Goal: Task Accomplishment & Management: Use online tool/utility

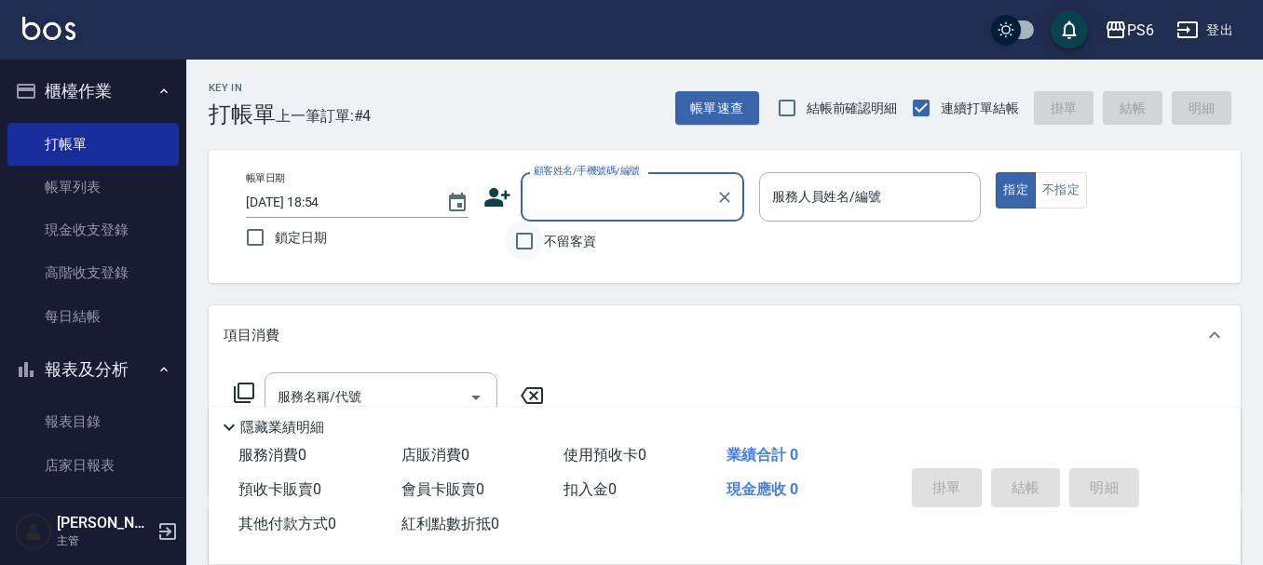
click at [541, 243] on input "不留客資" at bounding box center [524, 241] width 39 height 39
checkbox input "true"
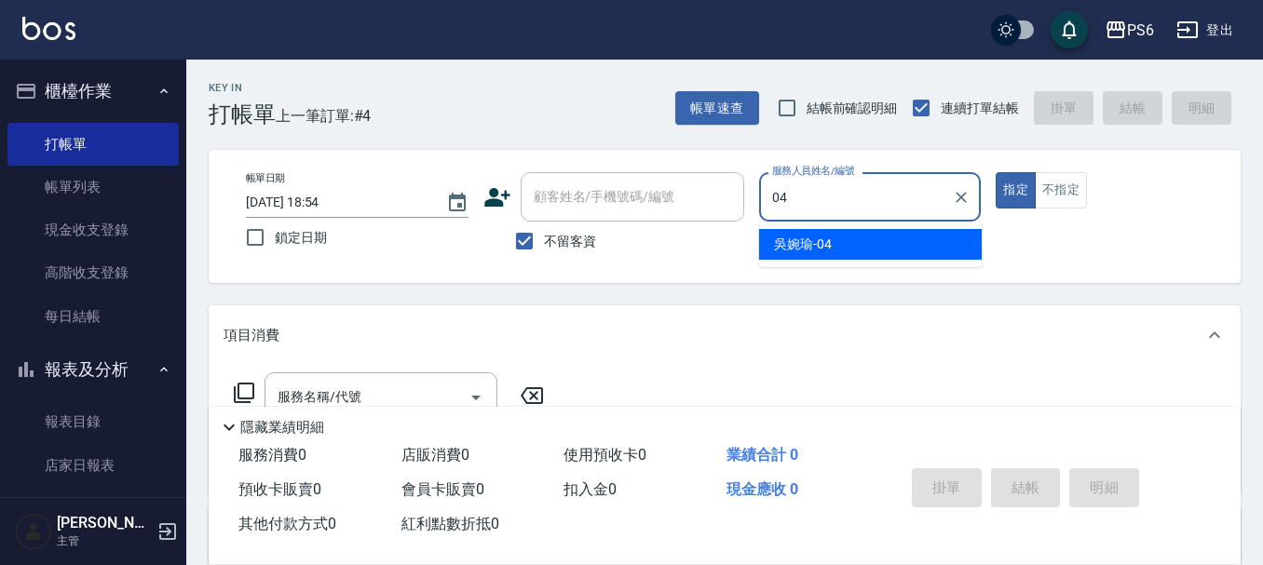
type input "04"
type button "true"
type input "吳婉瑜-04"
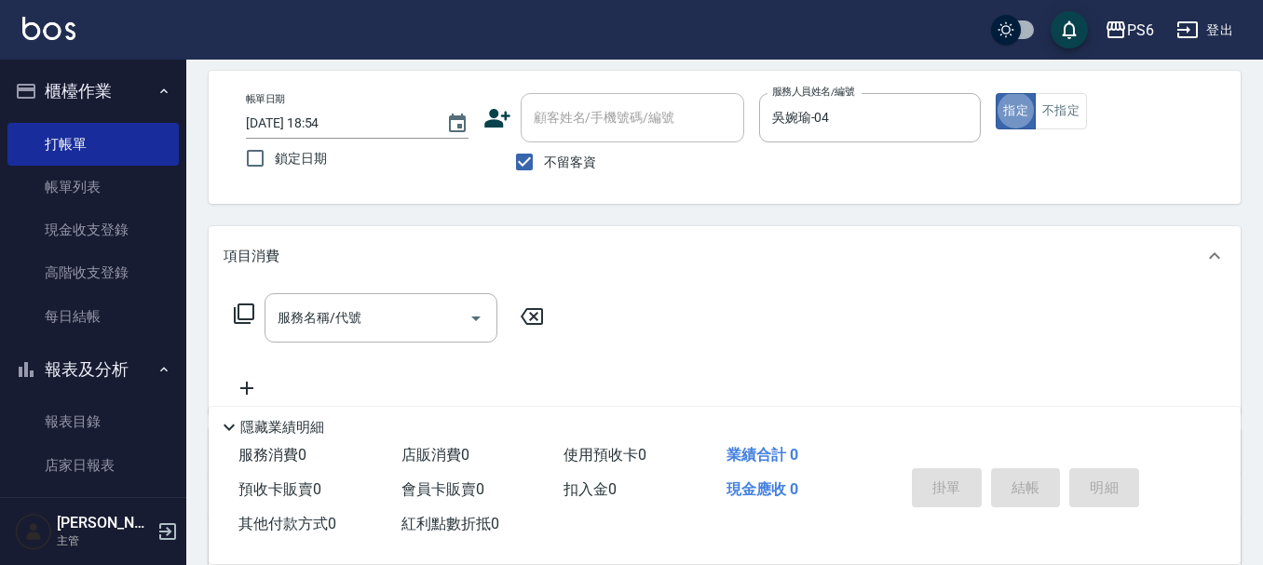
scroll to position [186, 0]
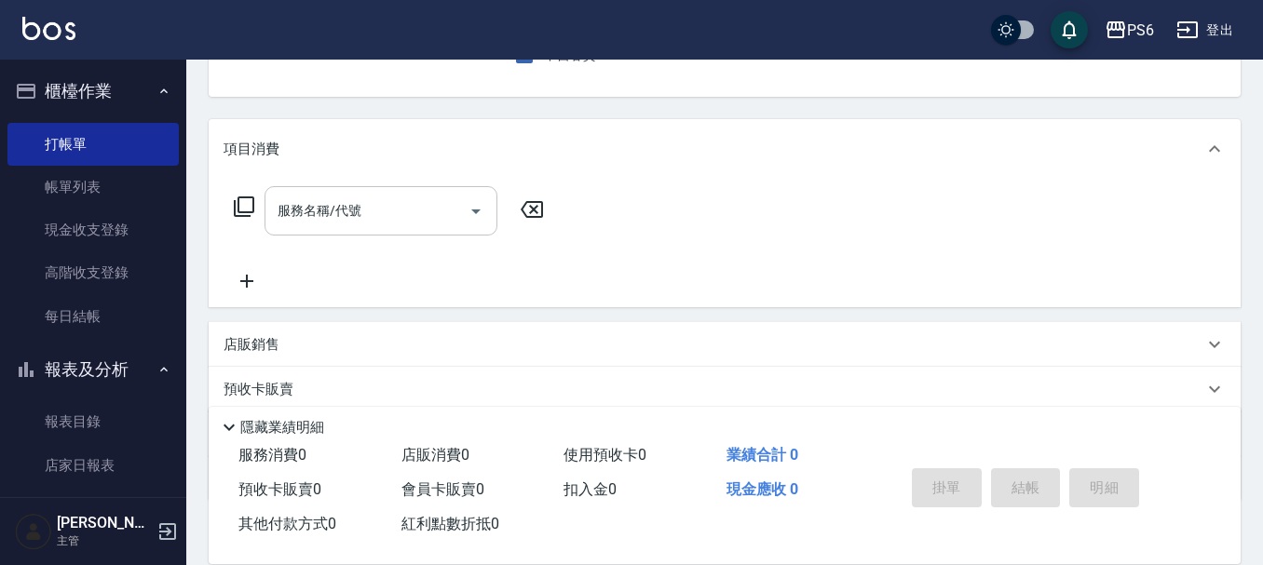
drag, startPoint x: 338, startPoint y: 215, endPoint x: 379, endPoint y: 200, distance: 43.6
click at [344, 210] on div "服務名稱/代號 服務名稱/代號" at bounding box center [380, 210] width 233 height 49
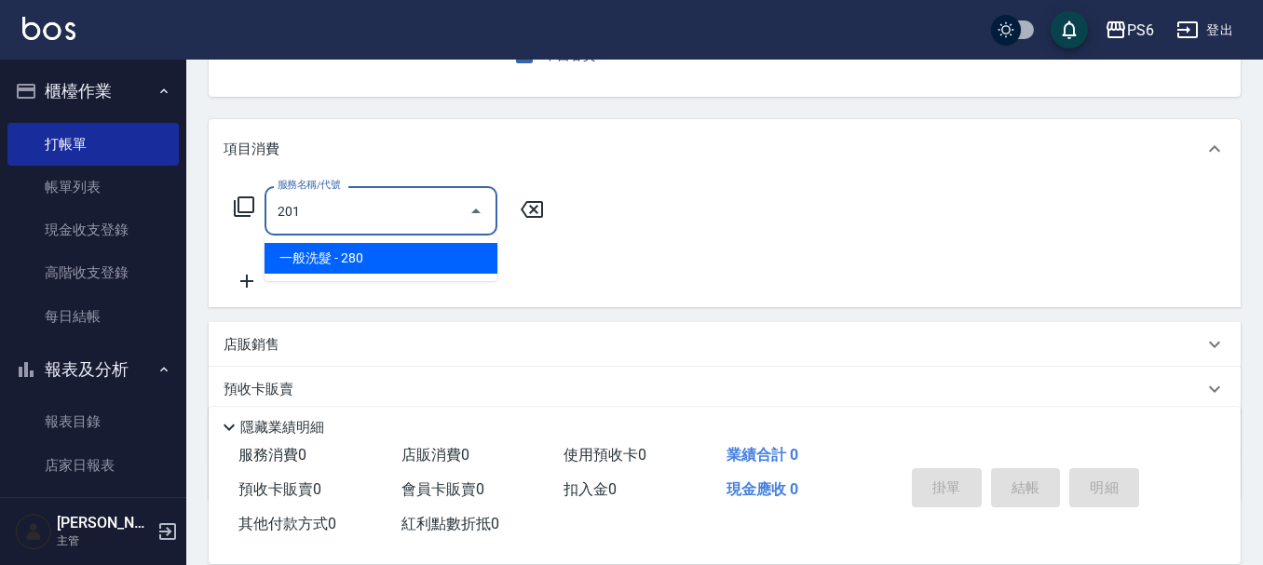
type input "一般洗髮(201)"
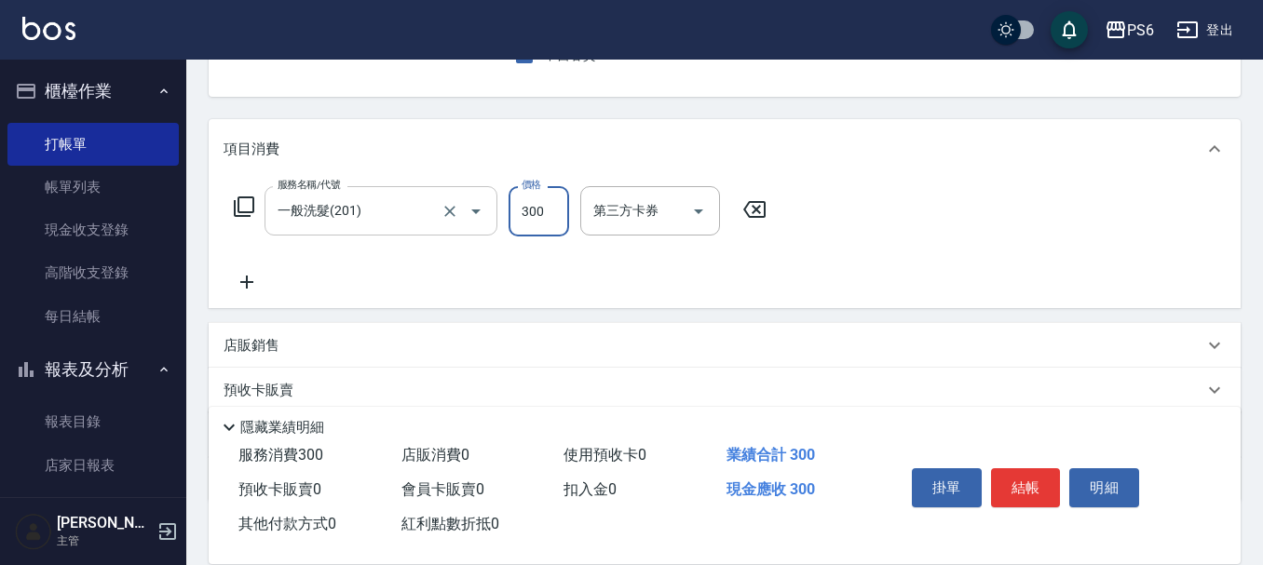
type input "300"
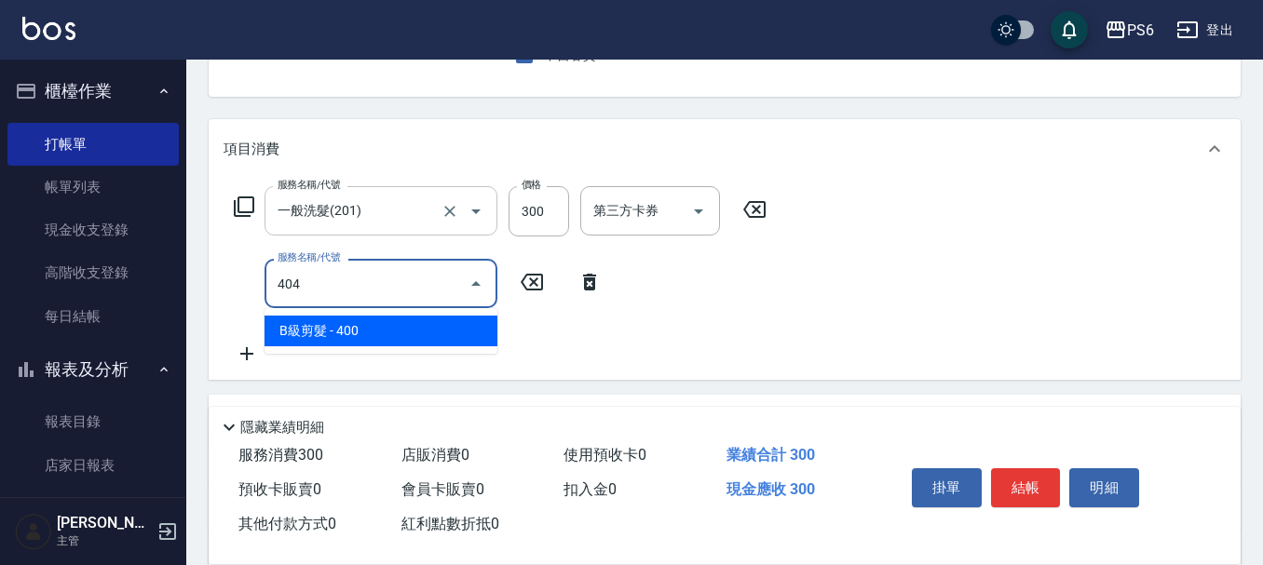
type input "B級剪髮(404)"
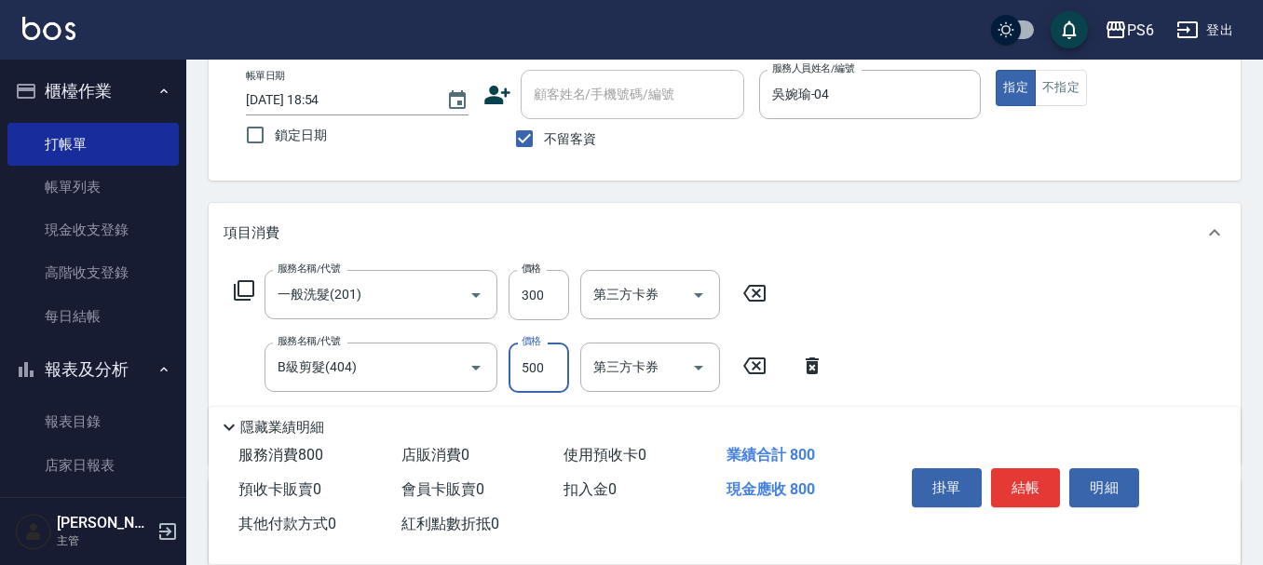
scroll to position [0, 0]
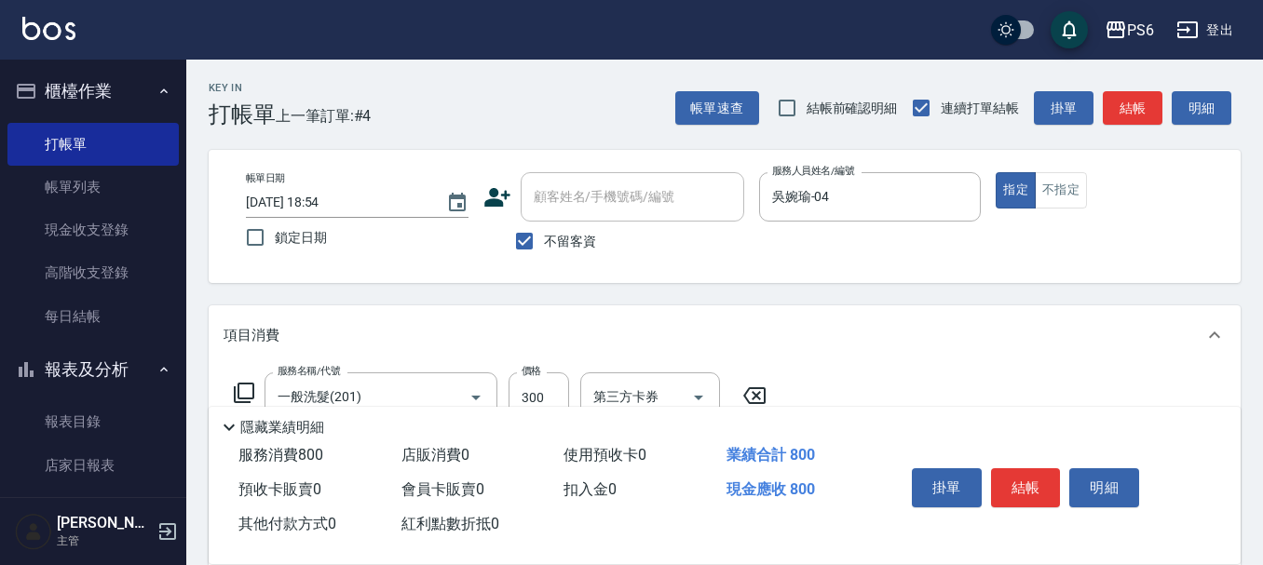
type input "500"
click at [1019, 487] on button "結帳" at bounding box center [1026, 487] width 70 height 39
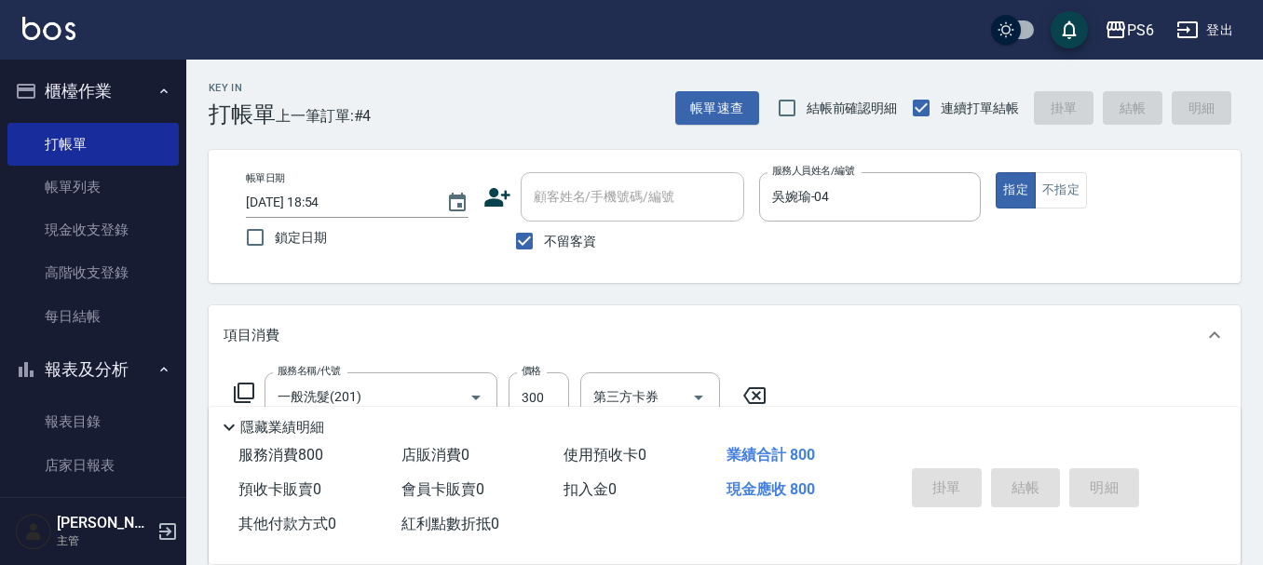
type input "[DATE] 19:50"
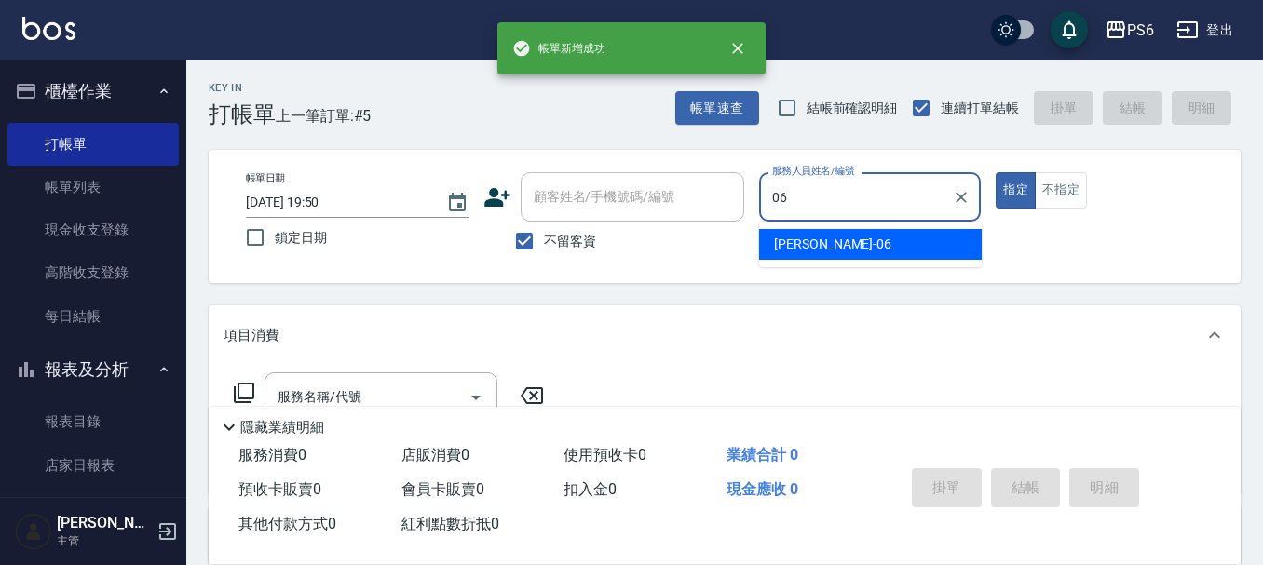
type input "[PERSON_NAME]-06"
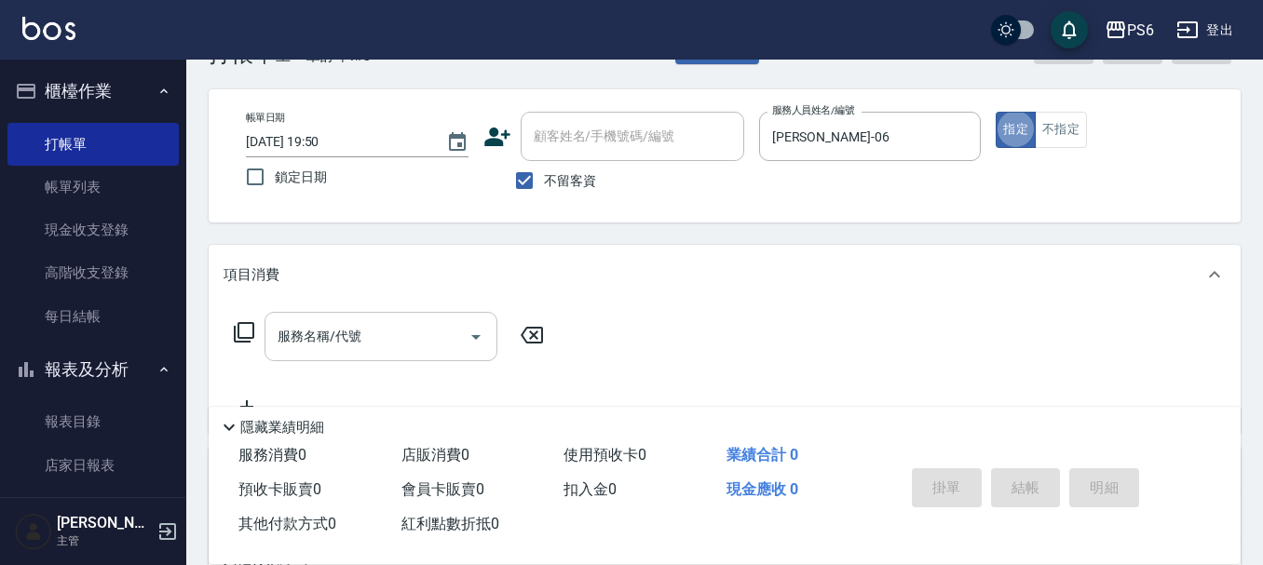
scroll to position [93, 0]
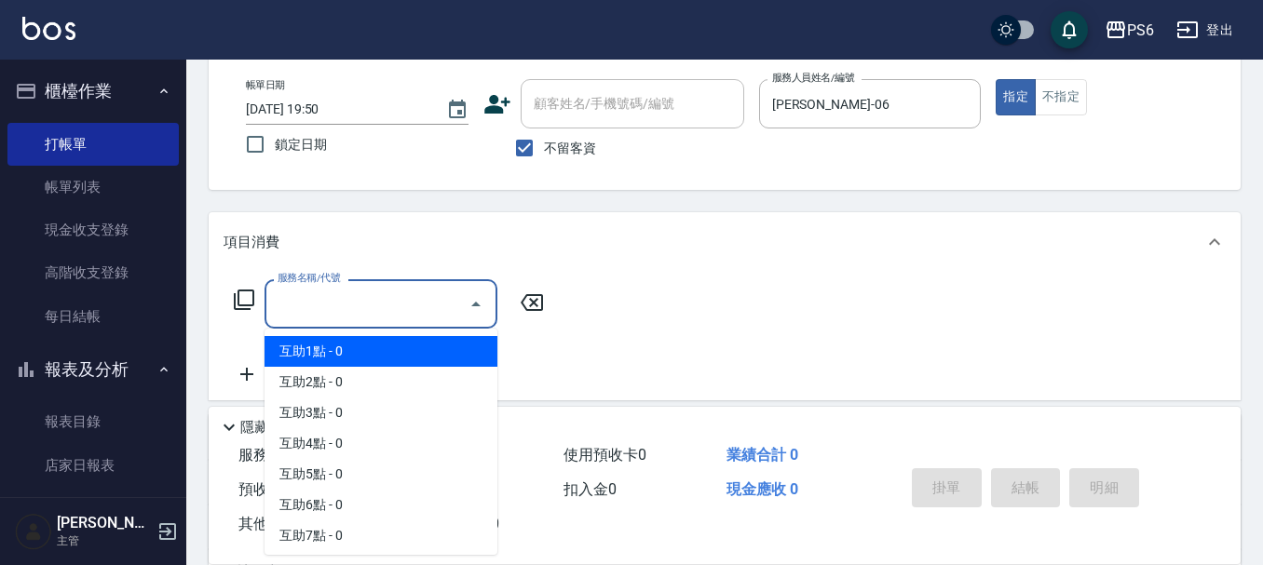
click at [415, 308] on input "服務名稱/代號" at bounding box center [367, 304] width 188 height 33
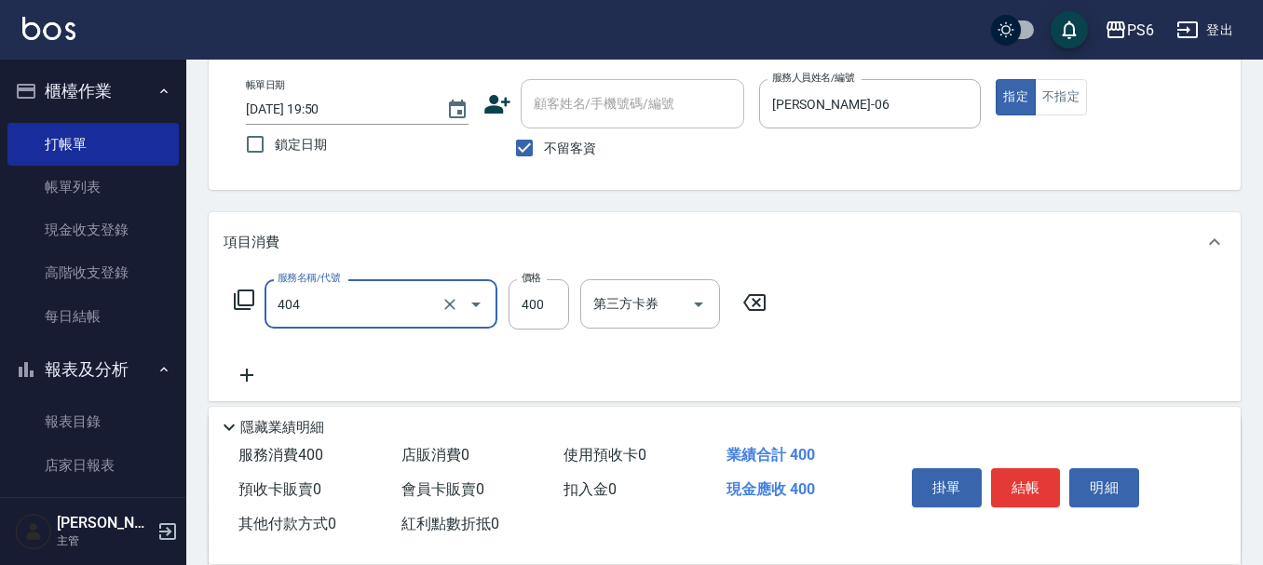
type input "B級剪髮(404)"
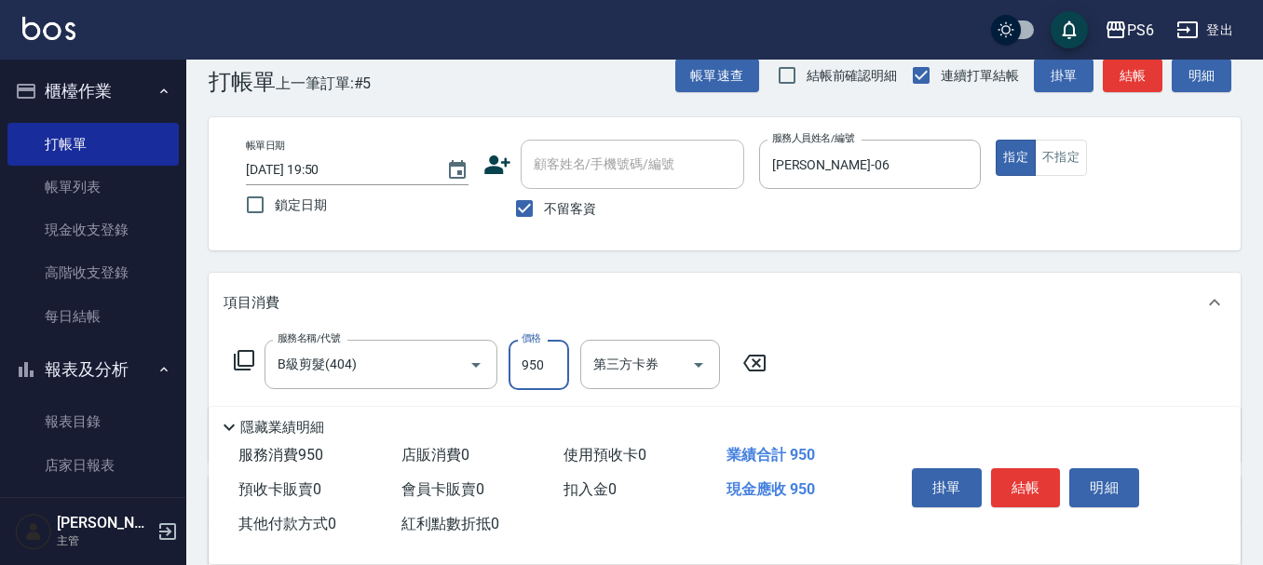
scroll to position [0, 0]
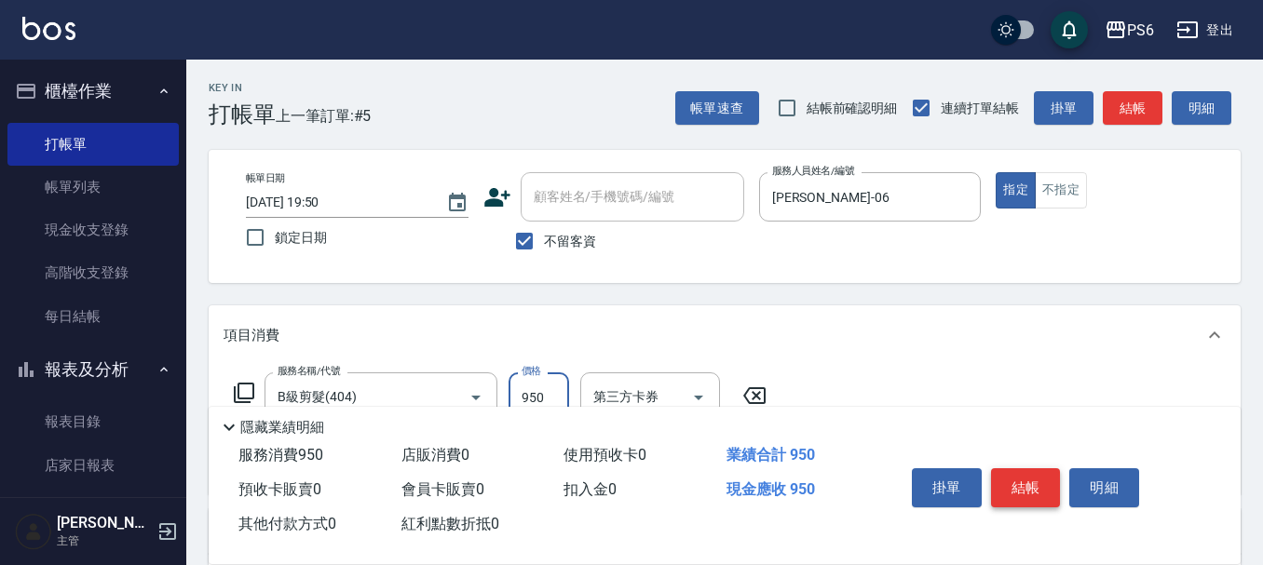
type input "950"
click at [1006, 477] on button "結帳" at bounding box center [1026, 487] width 70 height 39
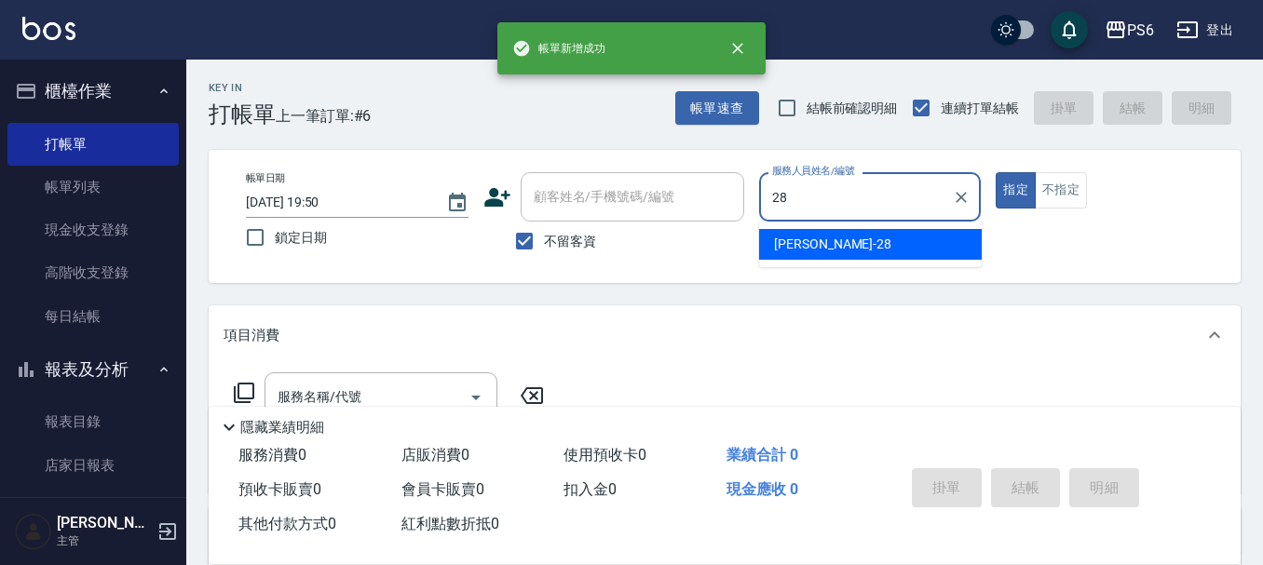
type input "[PERSON_NAME]-28"
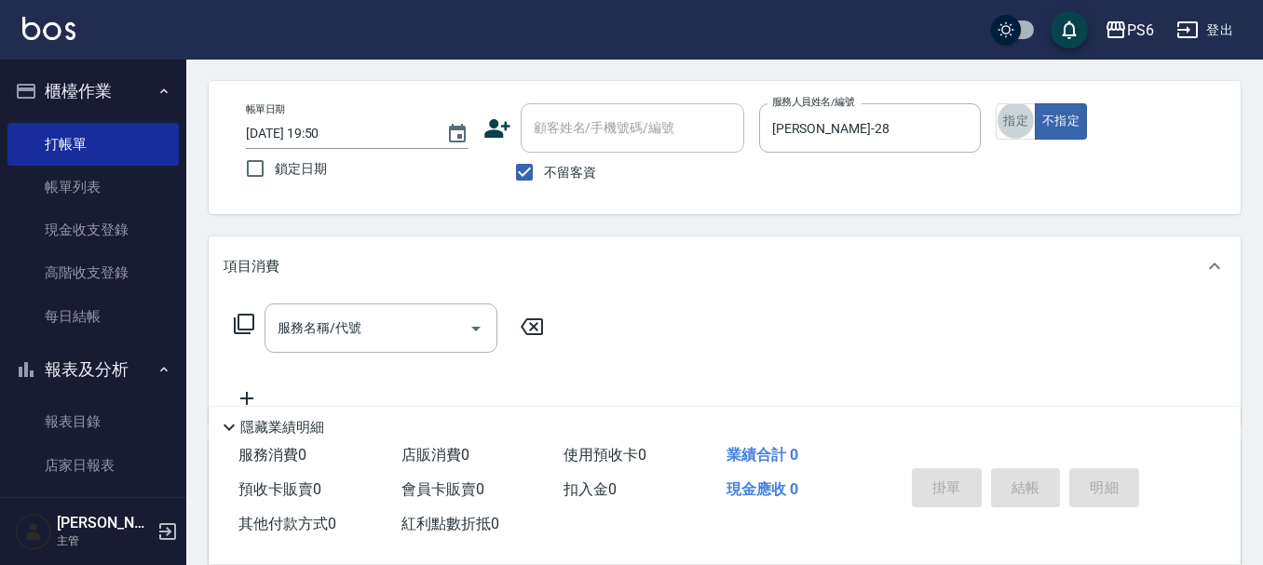
scroll to position [186, 0]
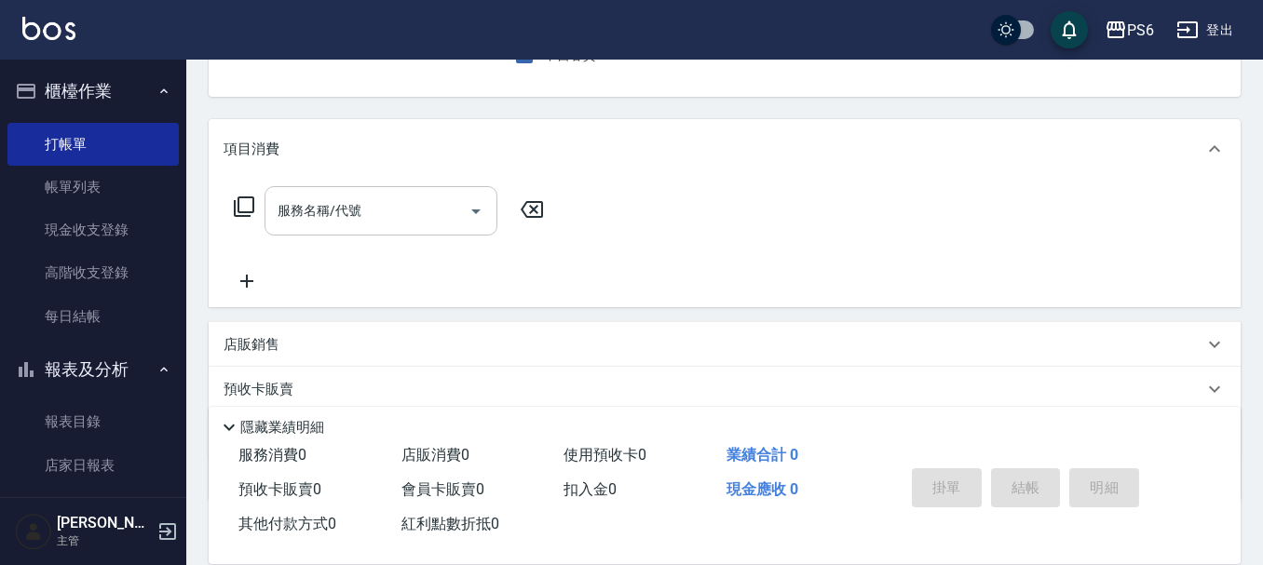
click at [390, 223] on input "服務名稱/代號" at bounding box center [367, 211] width 188 height 33
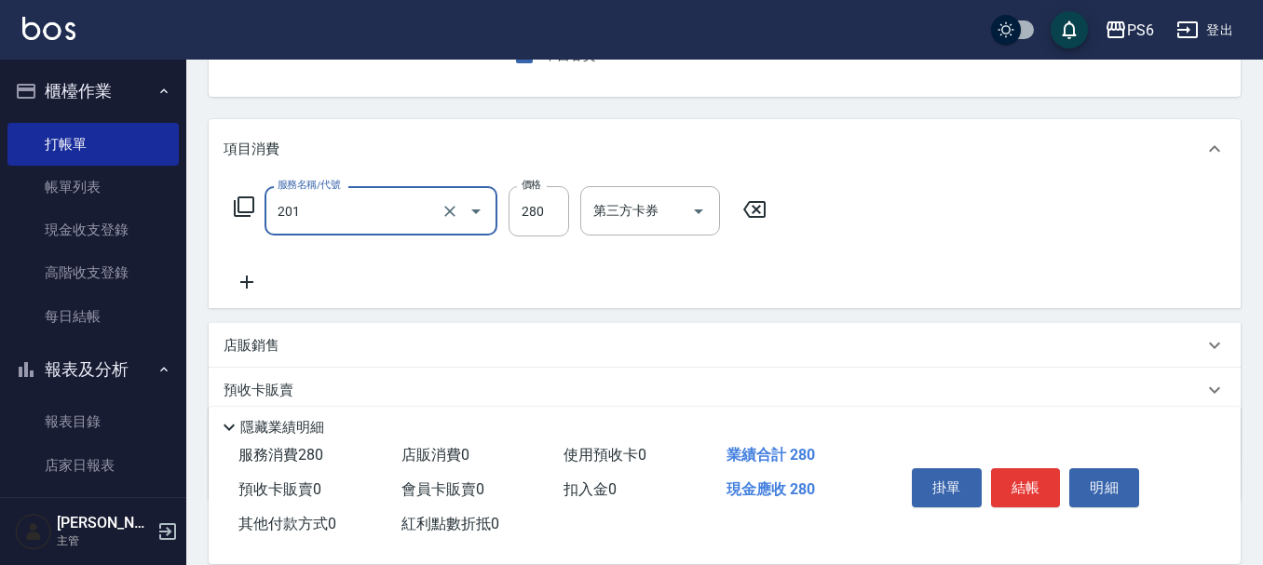
type input "一般洗髮(201)"
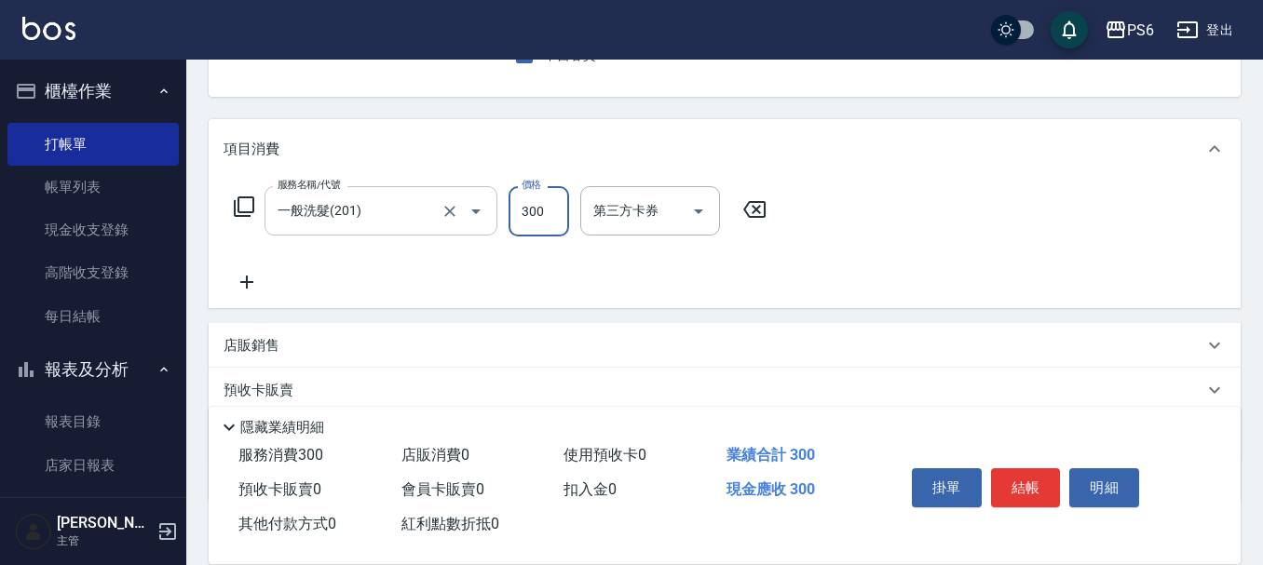
type input "300"
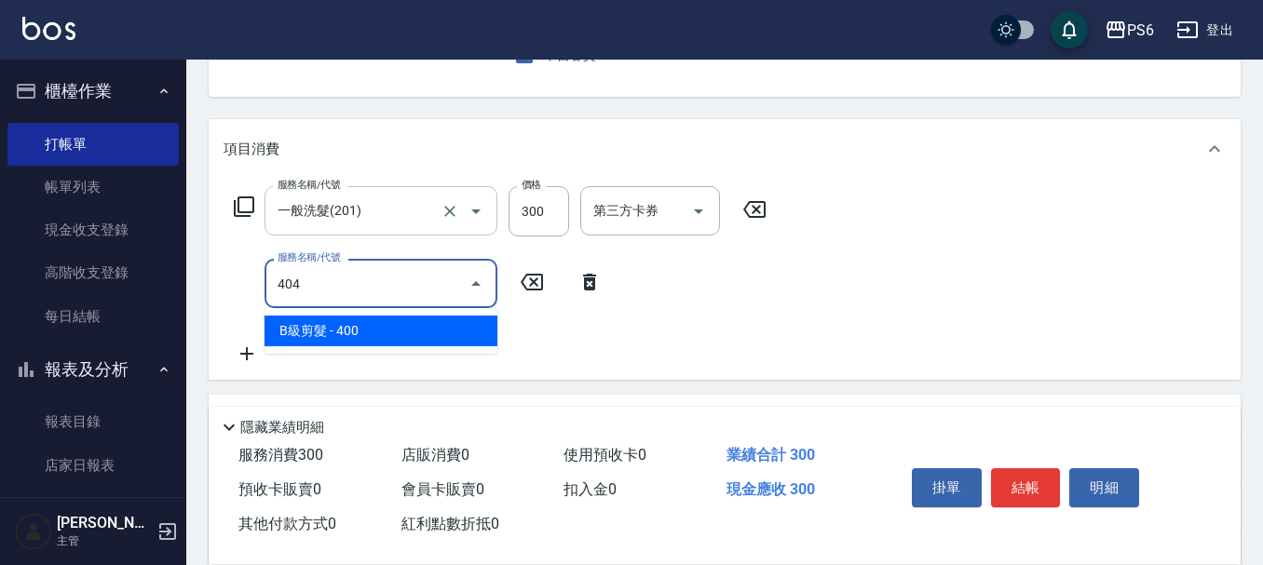
type input "B級剪髮(404)"
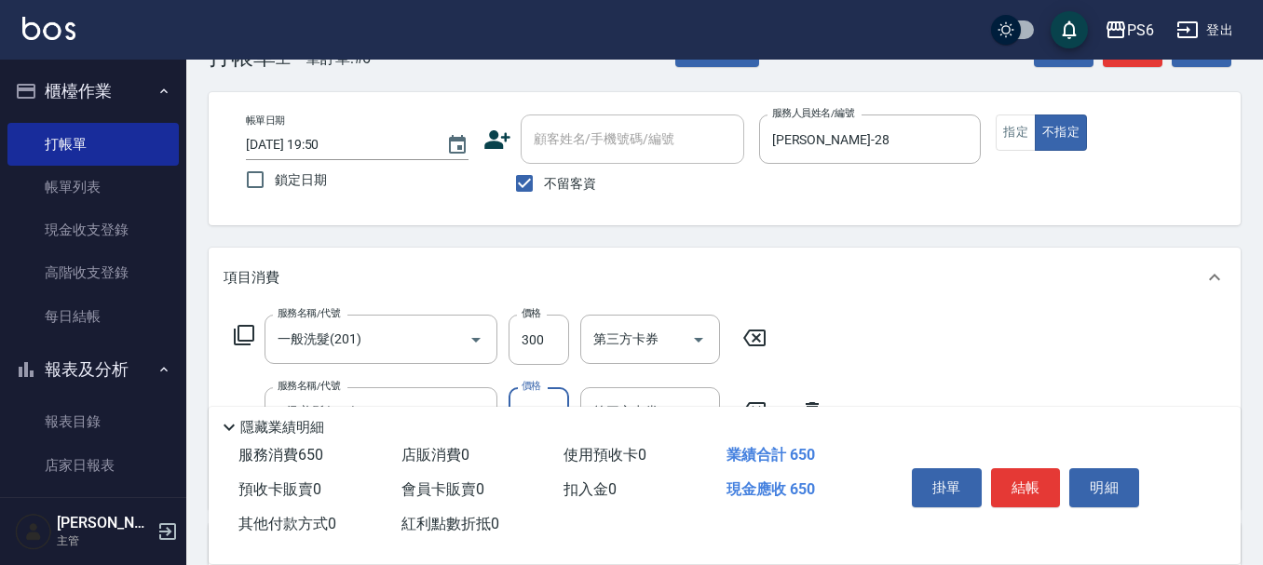
scroll to position [0, 0]
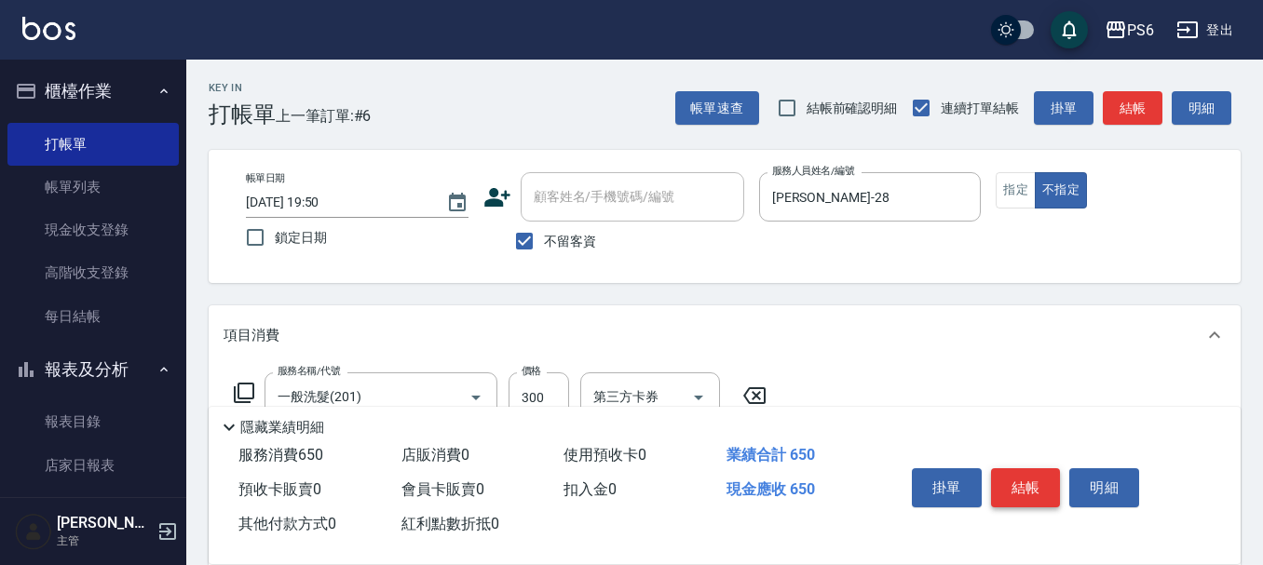
type input "350"
click at [1032, 468] on button "結帳" at bounding box center [1026, 487] width 70 height 39
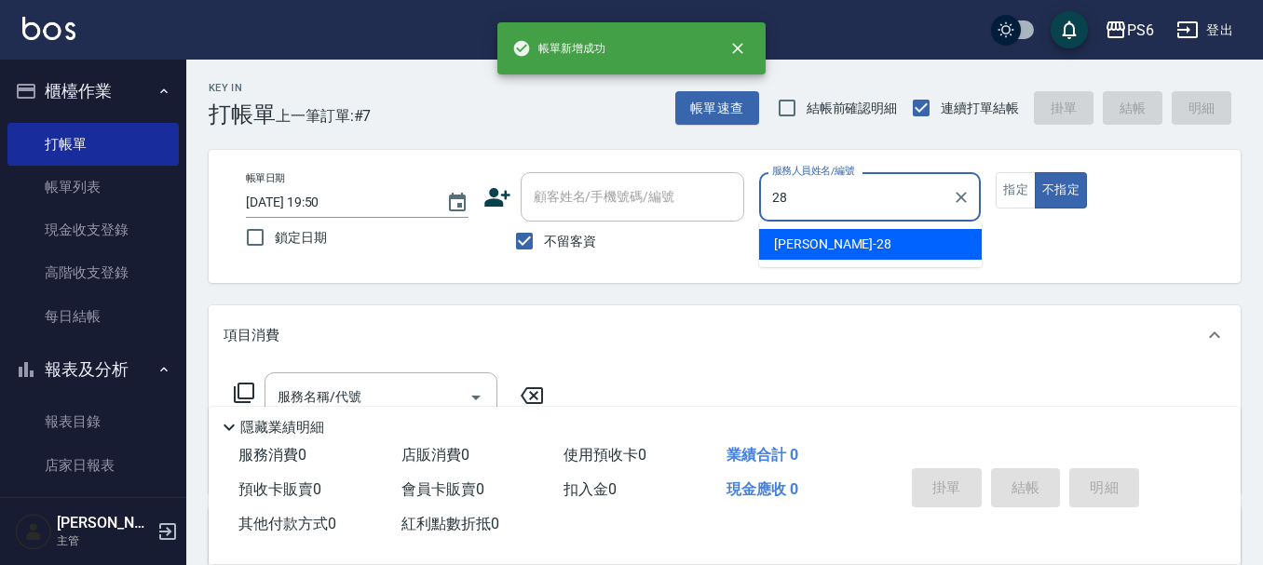
type input "[PERSON_NAME]-28"
type button "false"
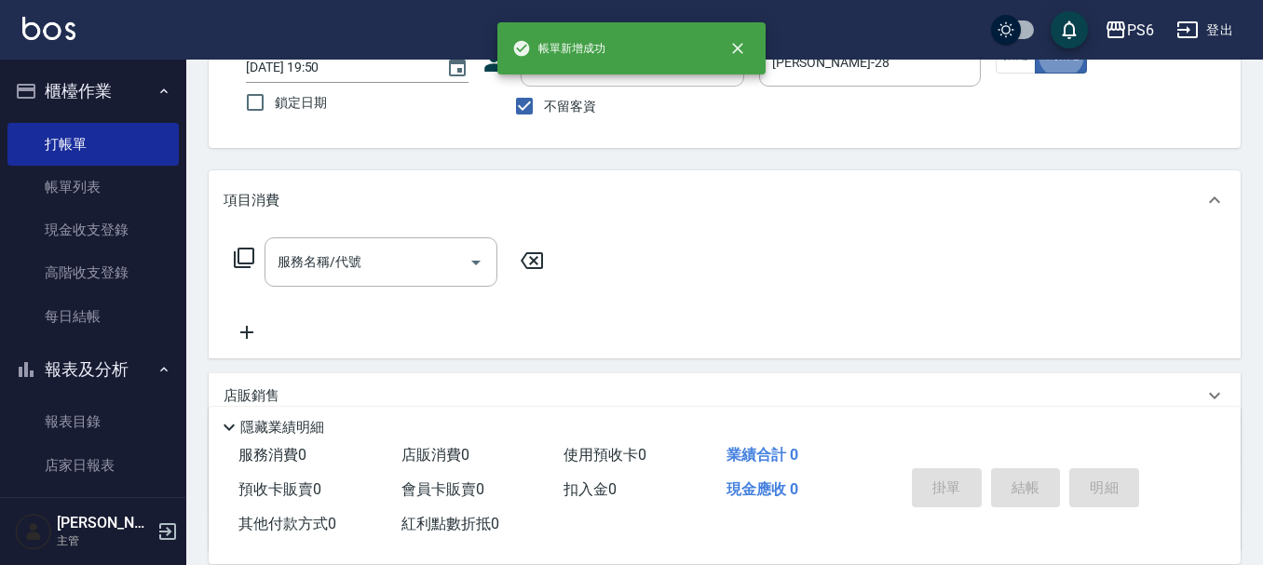
scroll to position [186, 0]
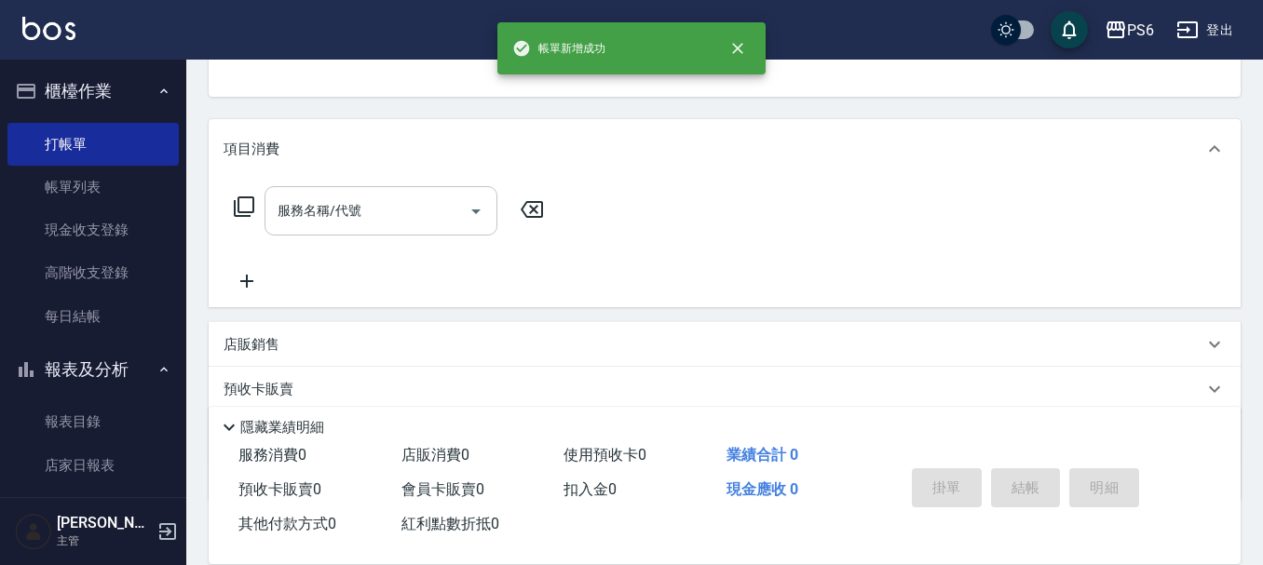
click at [424, 232] on div "服務名稱/代號" at bounding box center [380, 210] width 233 height 49
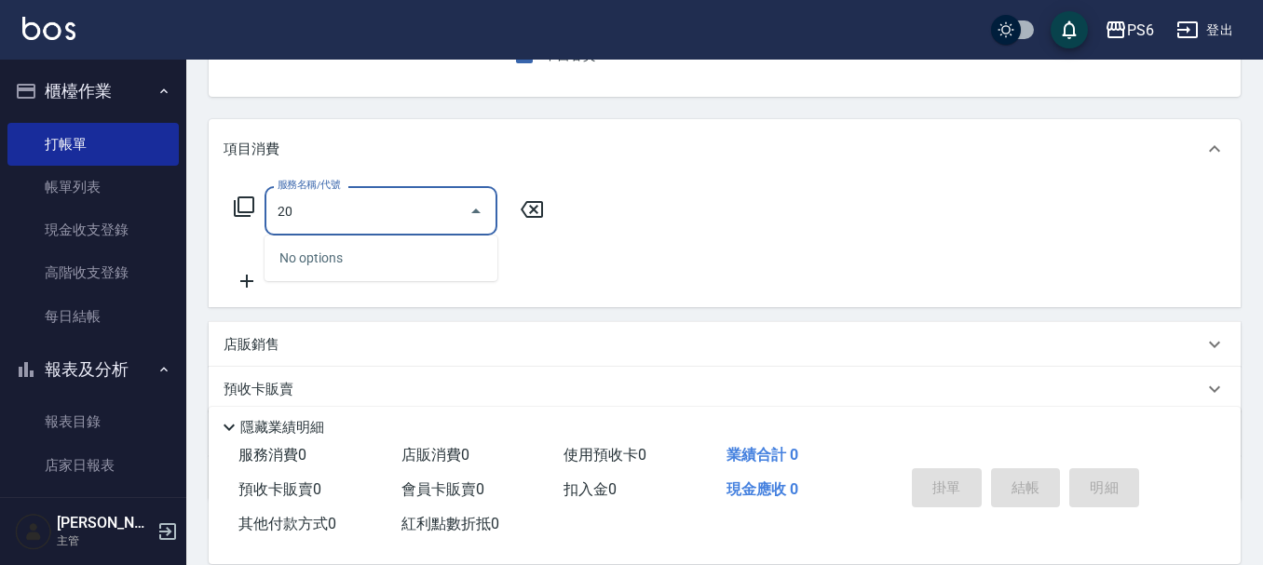
type input "2"
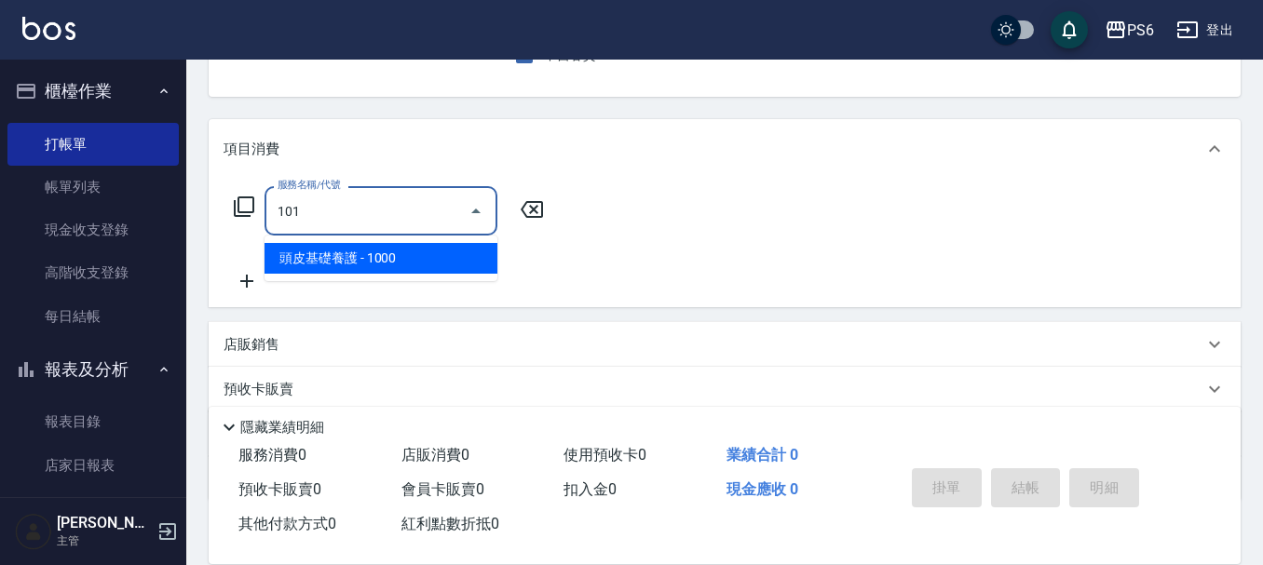
type input "頭皮基礎養護(101)"
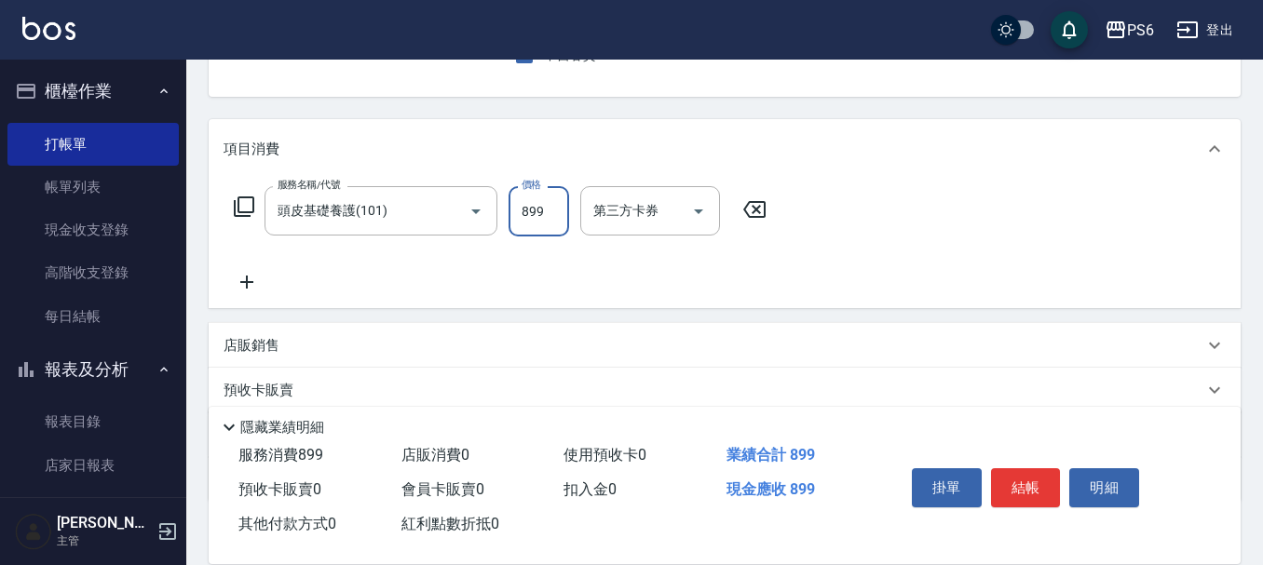
type input "899"
click at [251, 284] on icon at bounding box center [246, 282] width 47 height 22
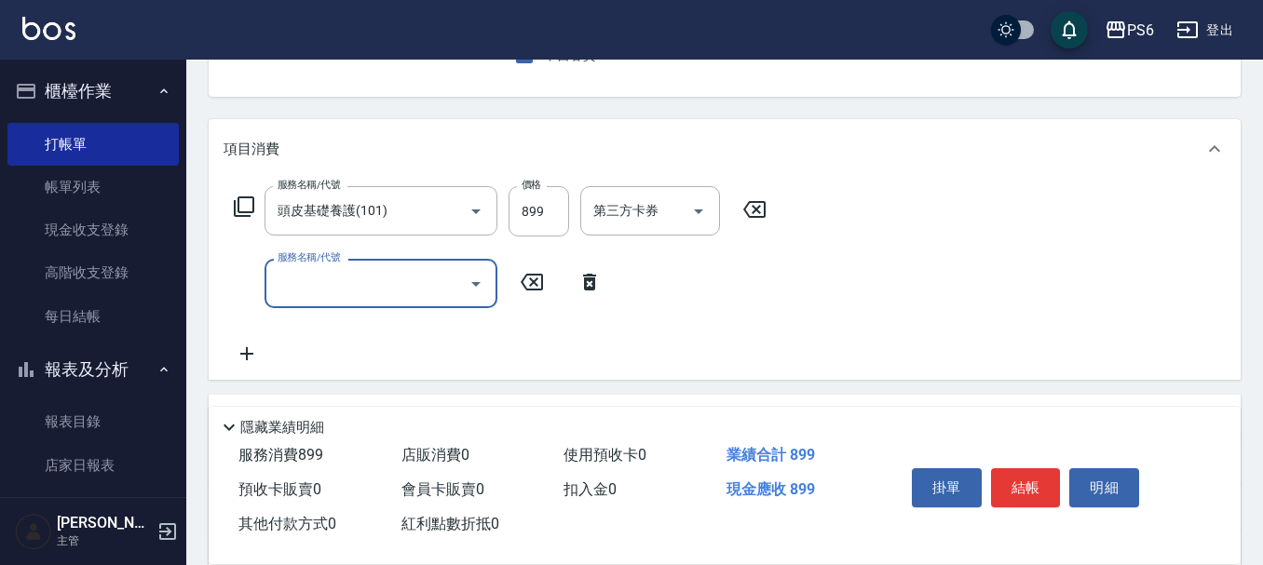
click at [324, 275] on input "服務名稱/代號" at bounding box center [367, 283] width 188 height 33
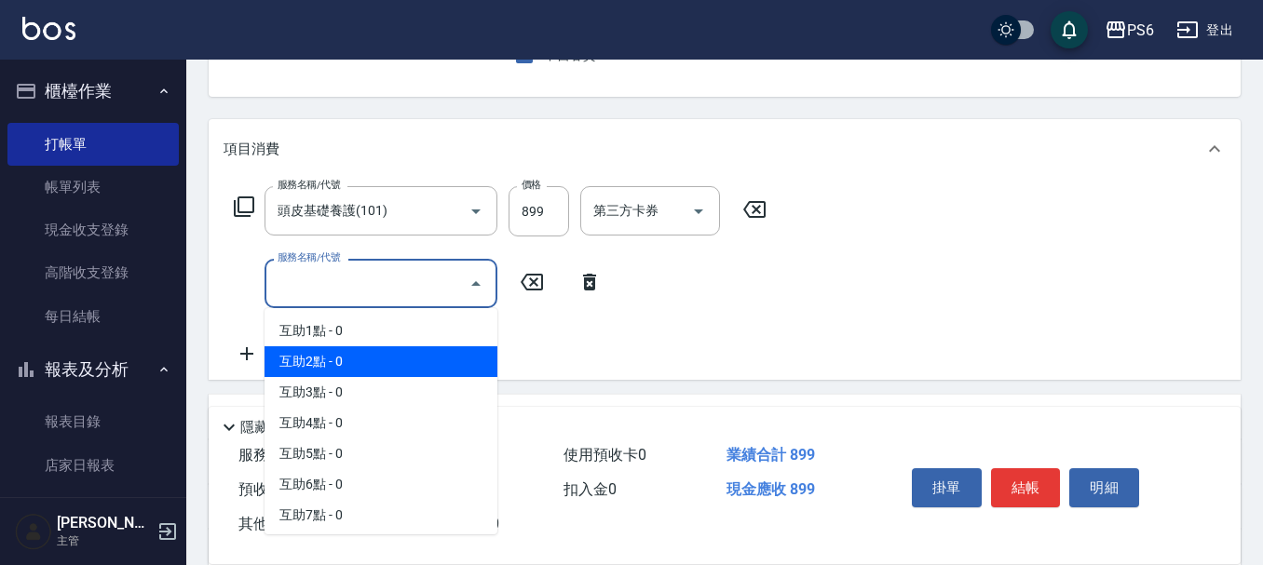
click at [359, 363] on span "互助2點 - 0" at bounding box center [380, 361] width 233 height 31
type input "互助2點(2)"
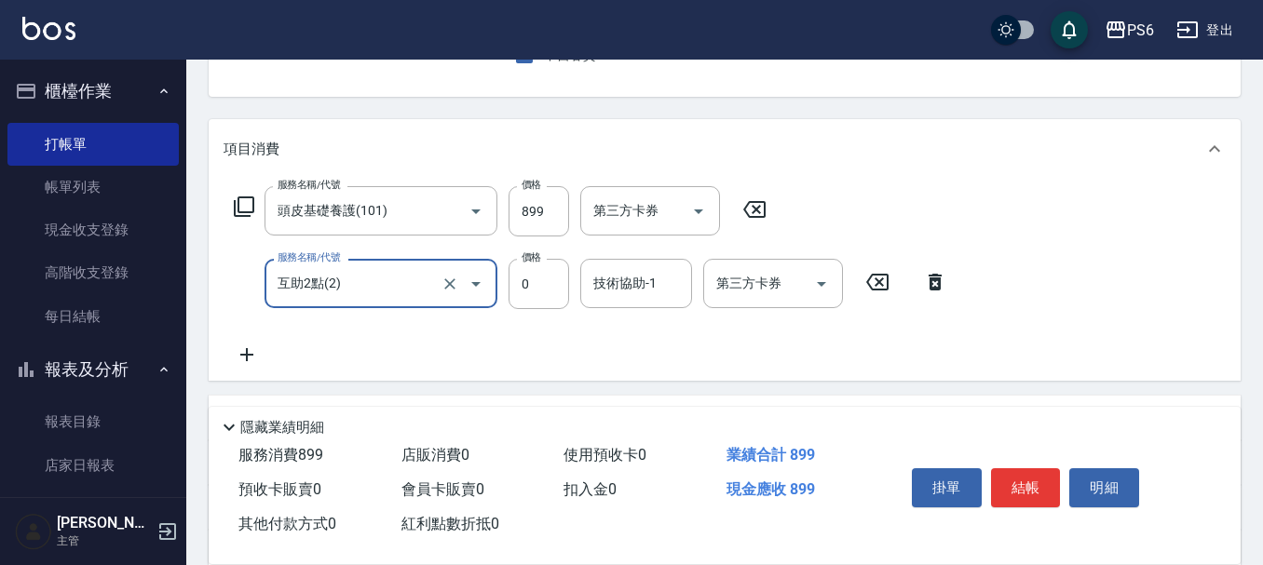
drag, startPoint x: 599, startPoint y: 289, endPoint x: 576, endPoint y: 269, distance: 29.7
click at [596, 278] on div "技術協助-1 技術協助-1" at bounding box center [636, 283] width 112 height 49
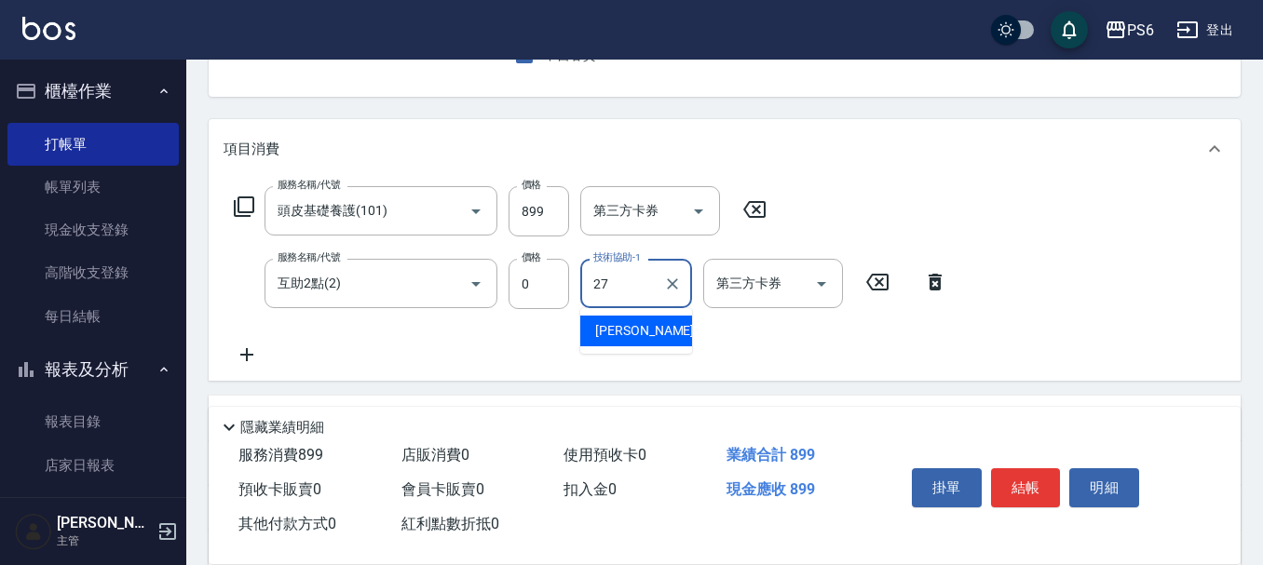
type input "[PERSON_NAME]-27"
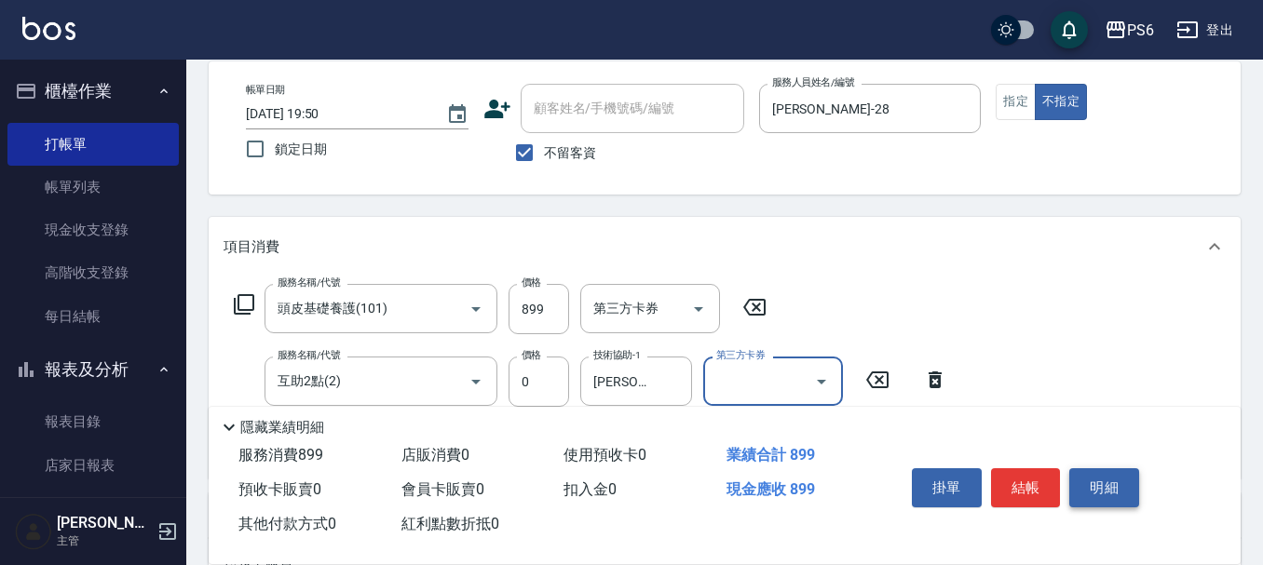
scroll to position [0, 0]
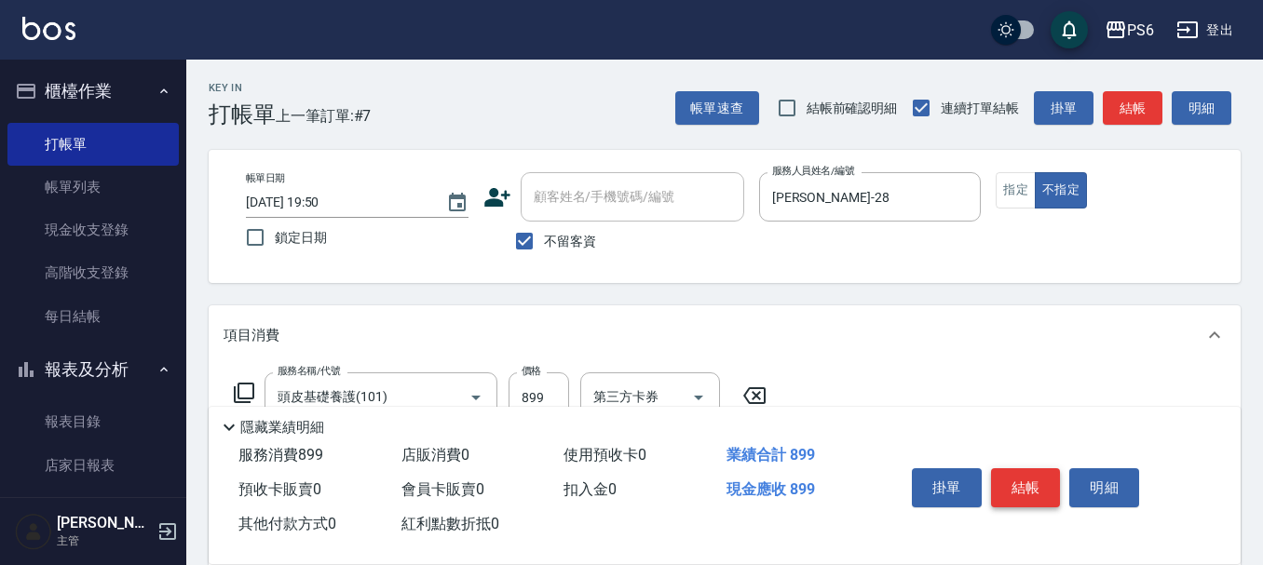
click at [1010, 480] on button "結帳" at bounding box center [1026, 487] width 70 height 39
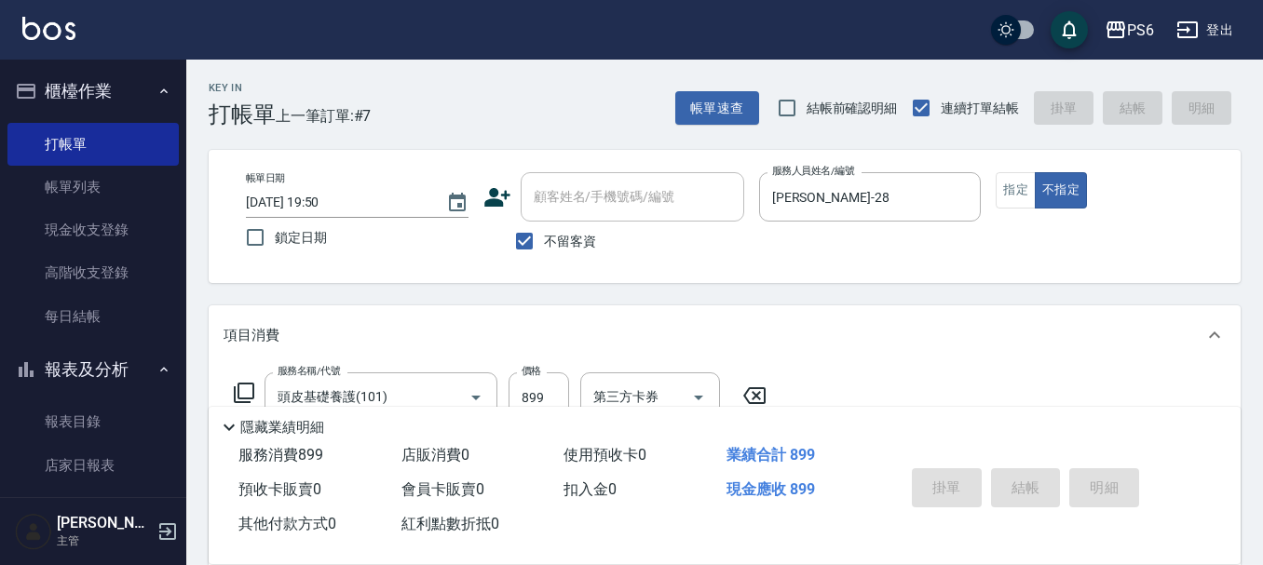
type input "[DATE] 19:51"
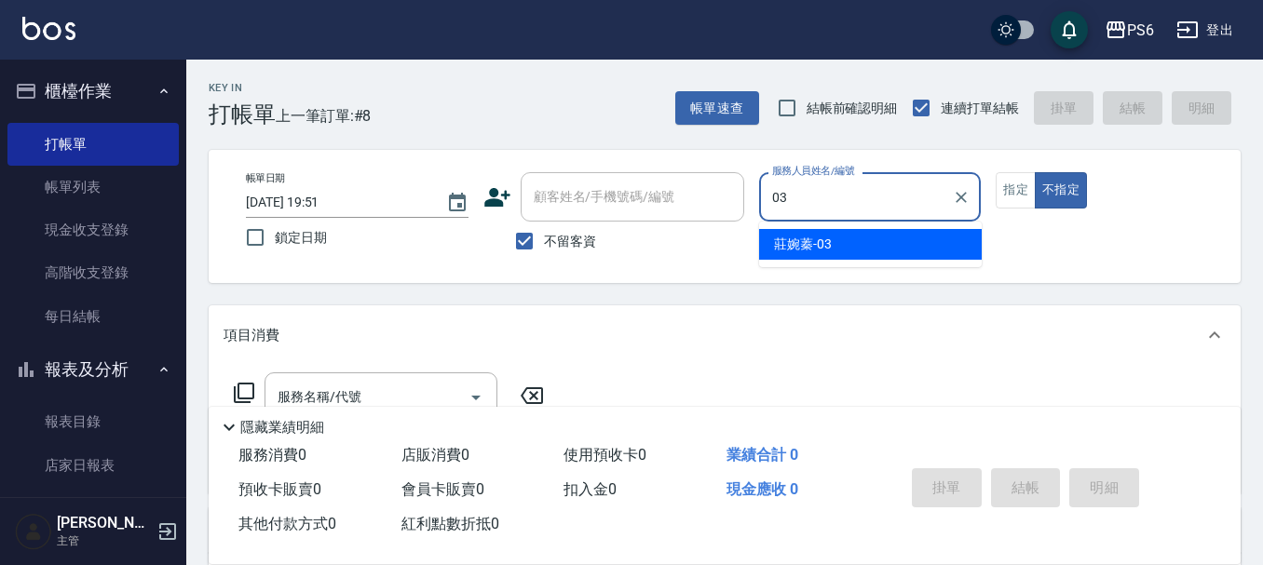
type input "莊婉蓁-03"
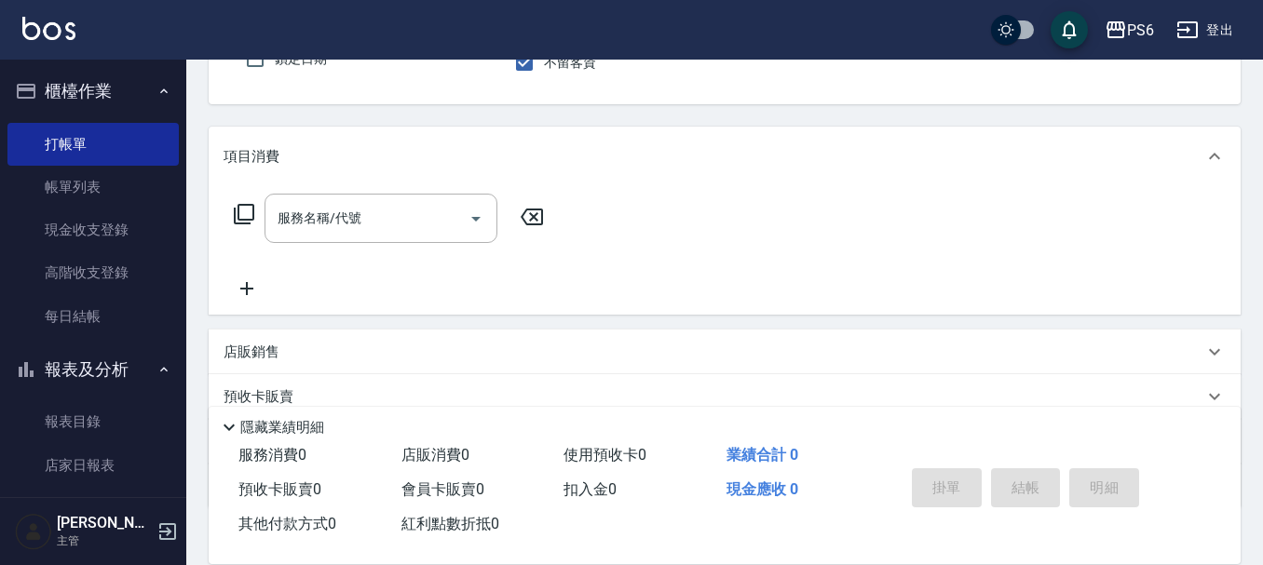
scroll to position [186, 0]
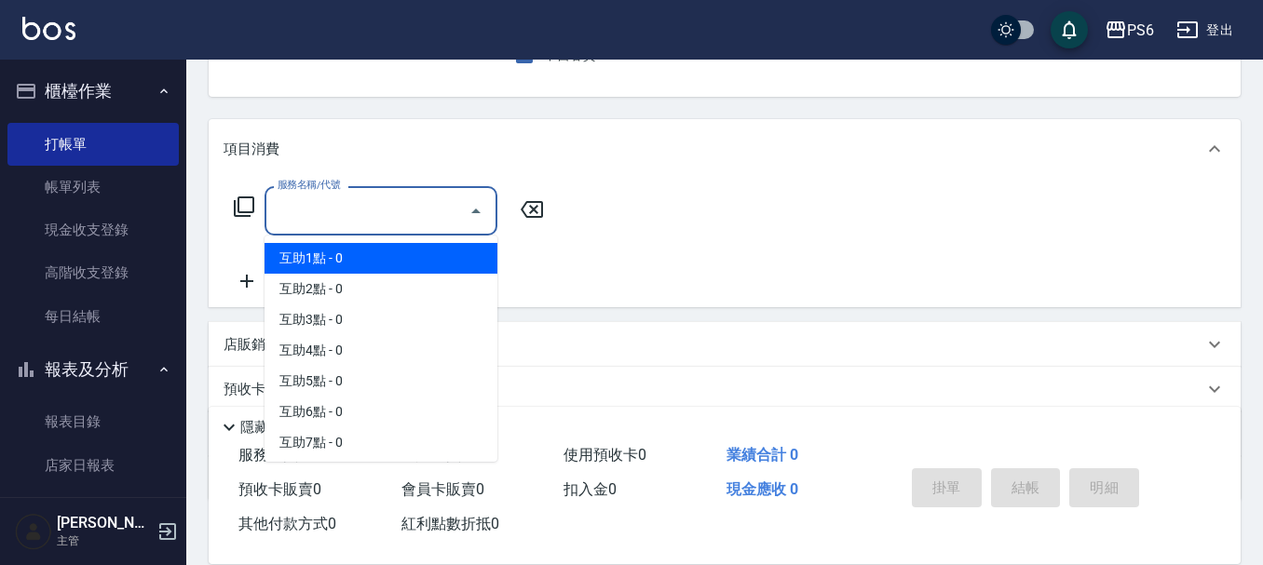
click at [402, 217] on input "服務名稱/代號" at bounding box center [367, 211] width 188 height 33
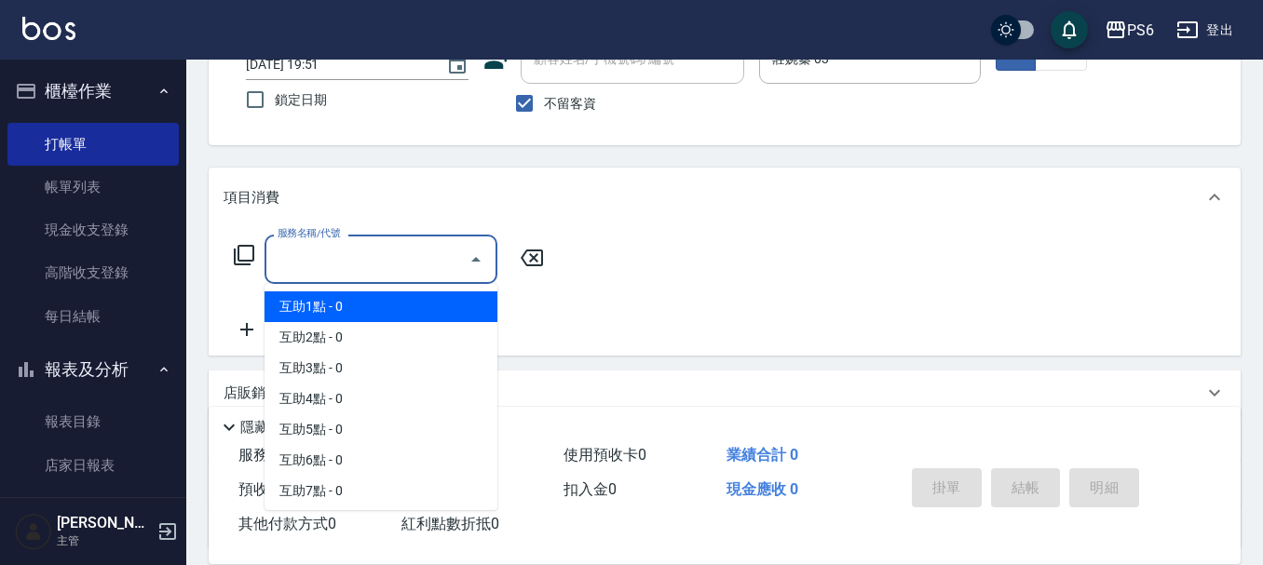
scroll to position [279, 0]
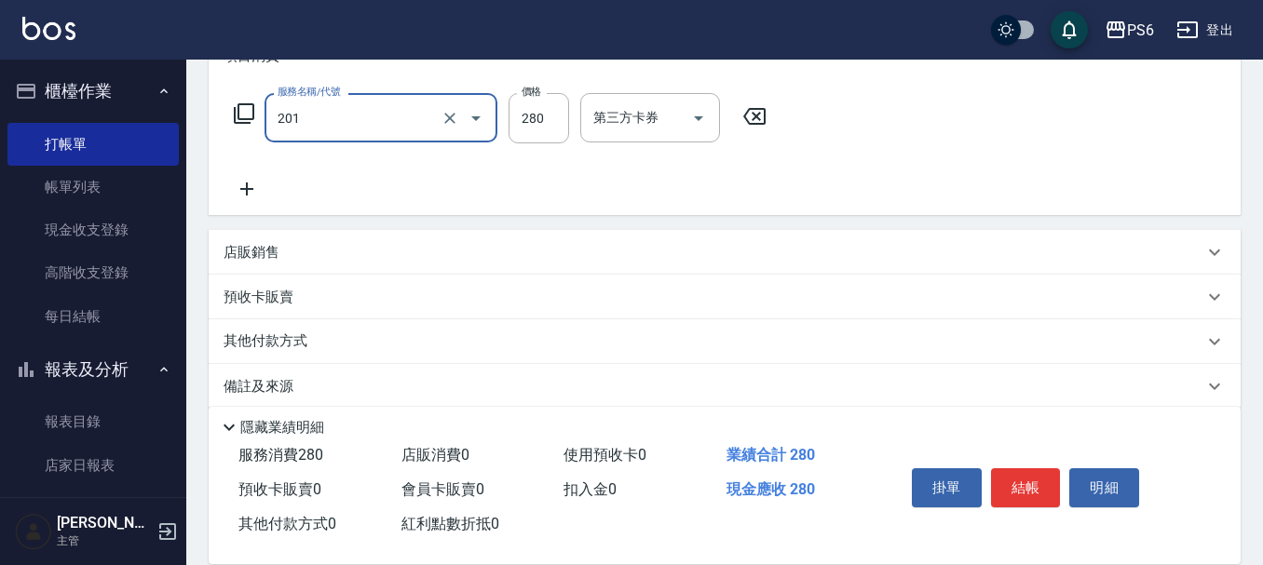
type input "一般洗髮(201)"
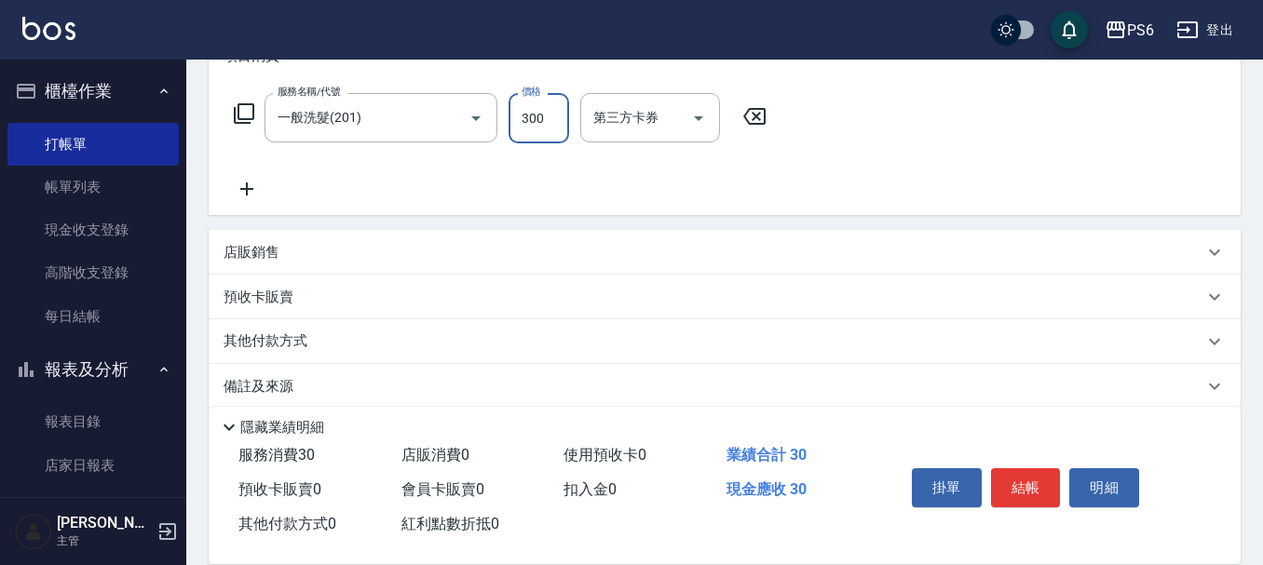
type input "300"
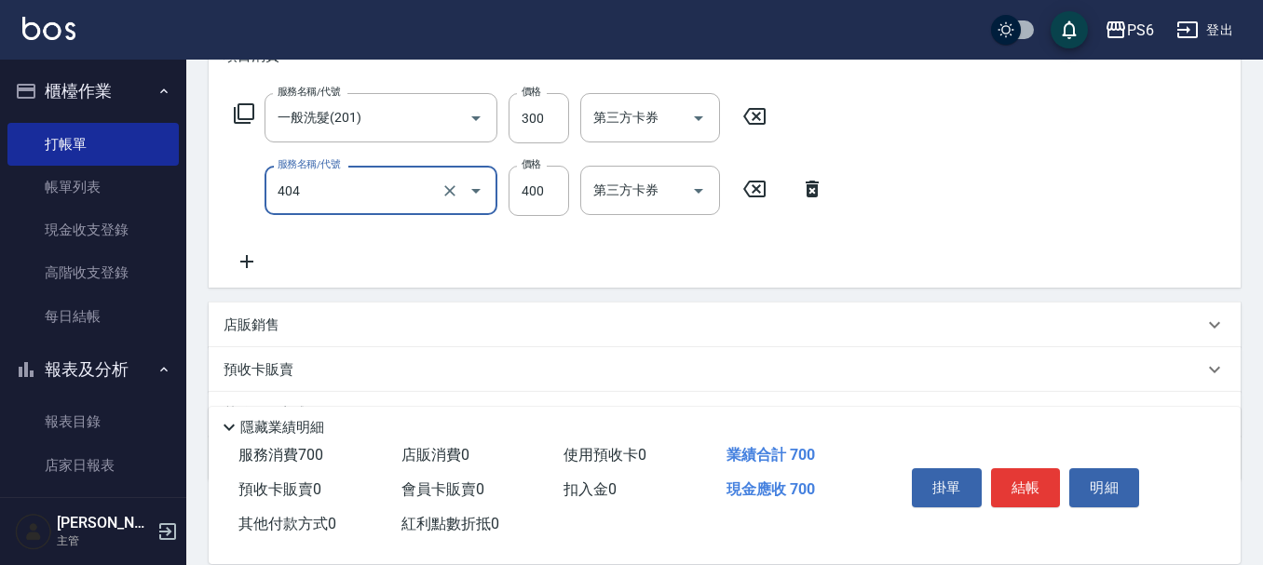
type input "B級剪髮(404)"
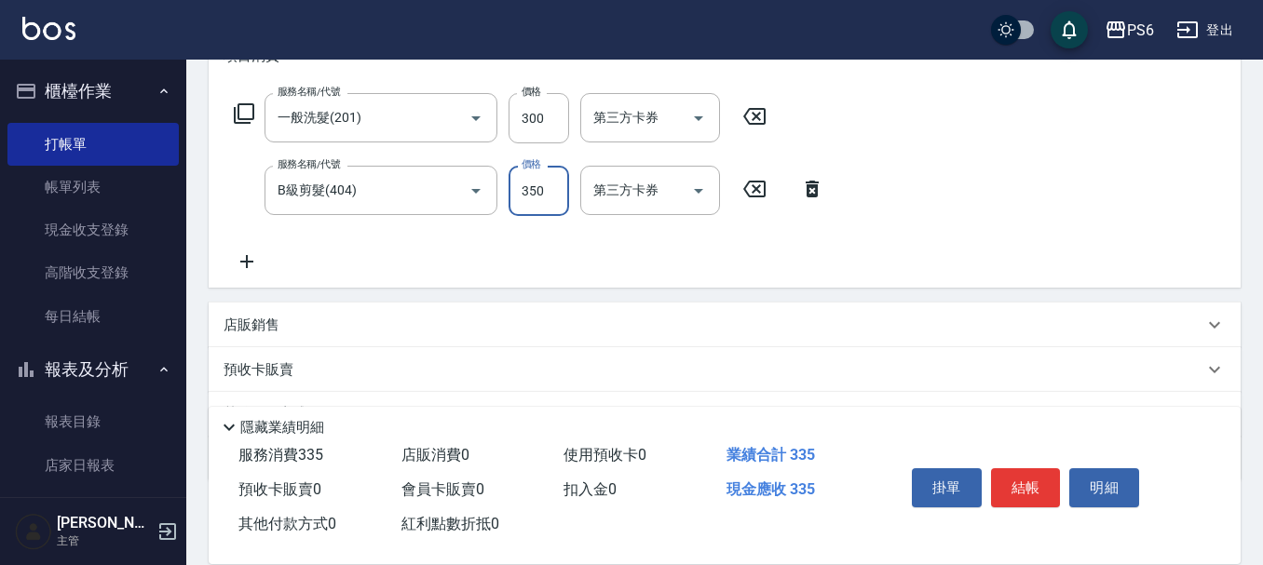
type input "350"
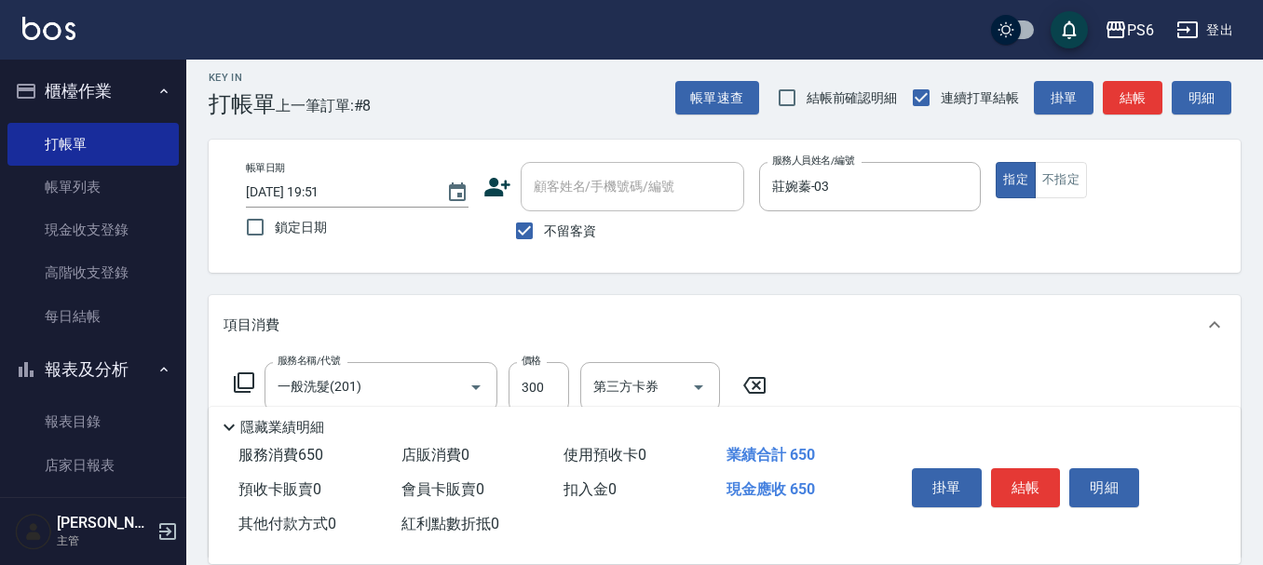
scroll to position [0, 0]
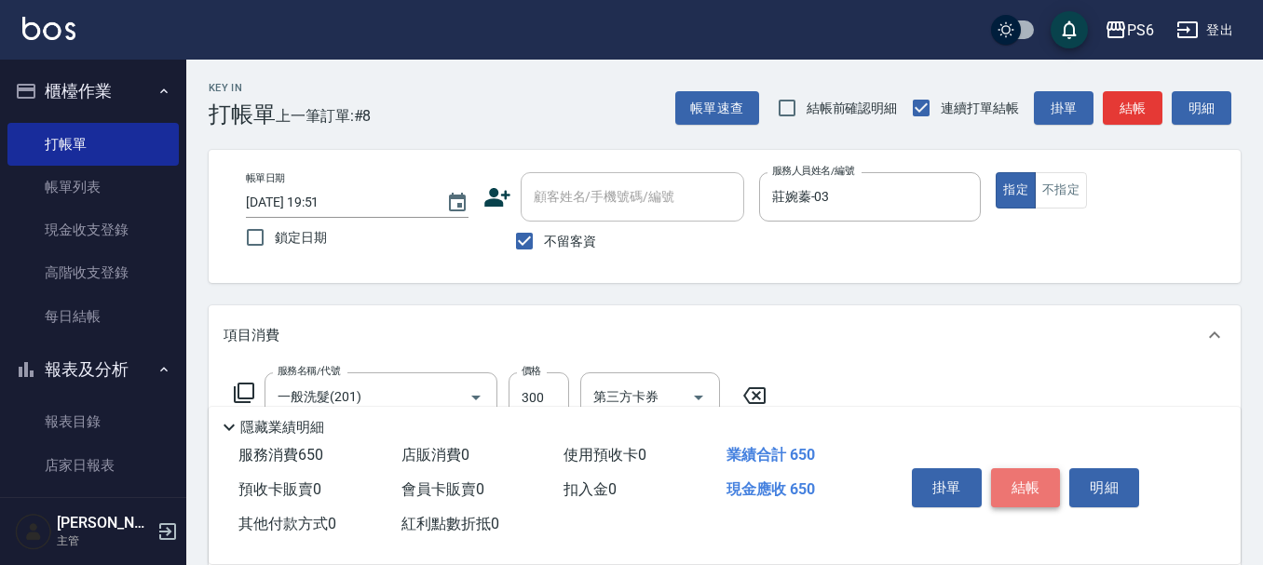
click at [1022, 468] on button "結帳" at bounding box center [1026, 487] width 70 height 39
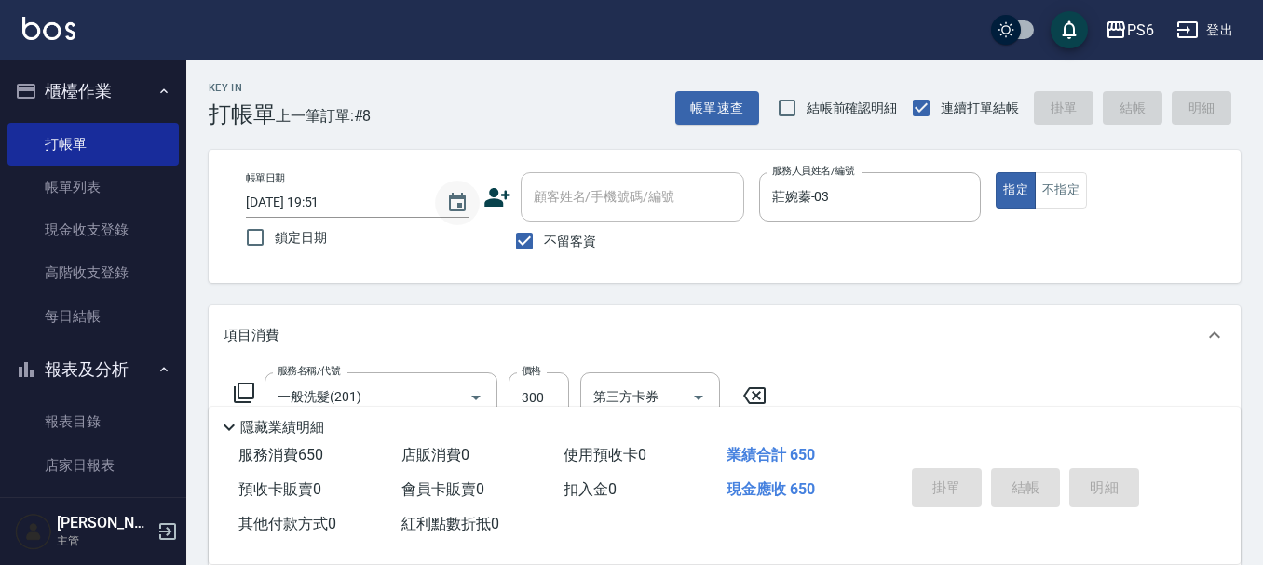
type input "[DATE] 19:59"
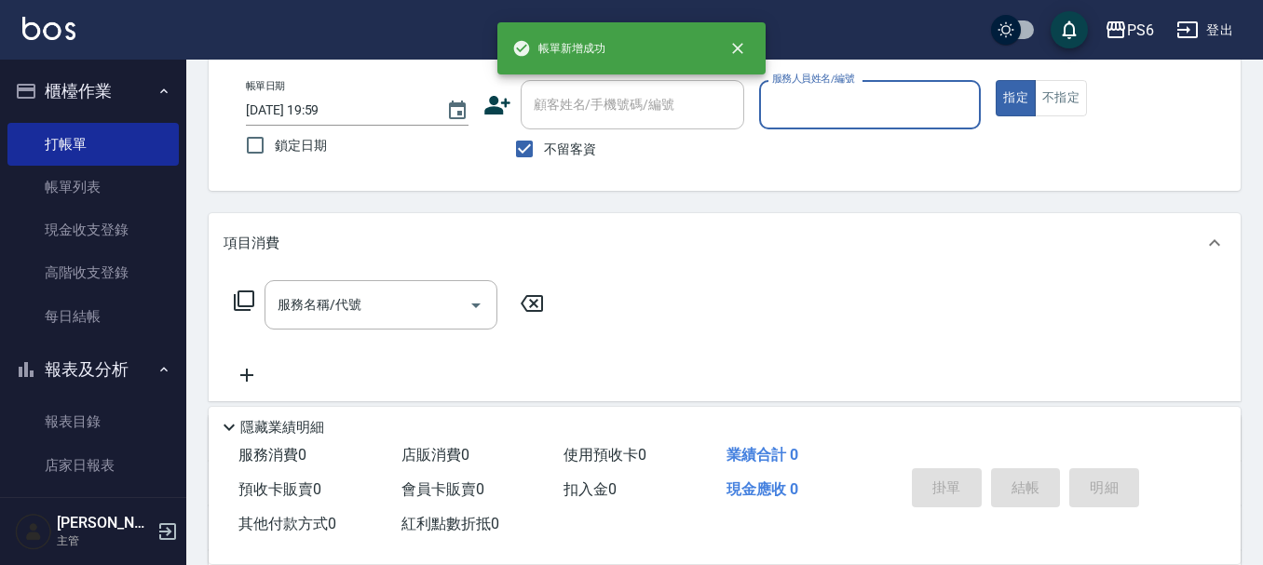
scroll to position [93, 0]
click at [48, 314] on link "每日結帳" at bounding box center [92, 316] width 171 height 43
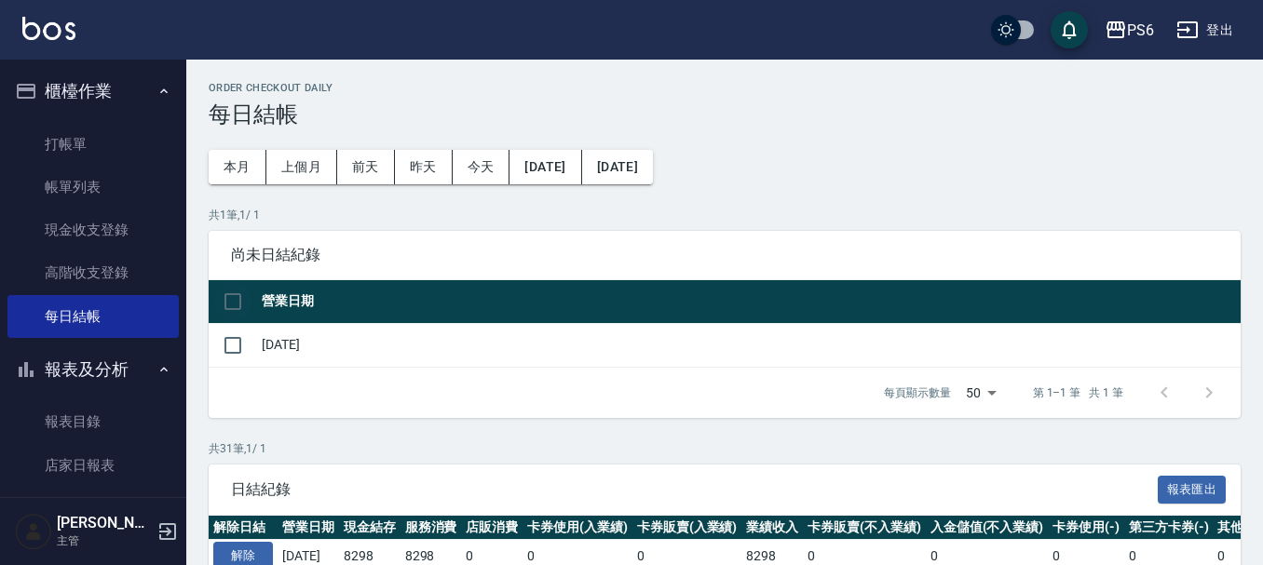
click at [242, 309] on input "checkbox" at bounding box center [232, 301] width 39 height 39
checkbox input "true"
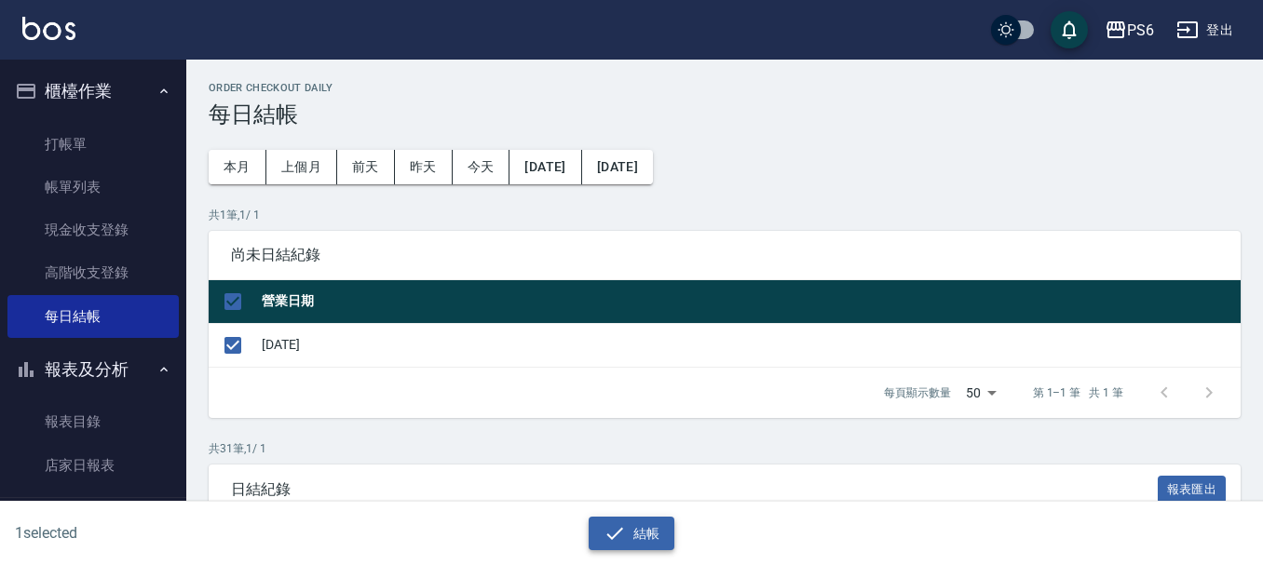
click at [620, 549] on button "結帳" at bounding box center [632, 534] width 87 height 34
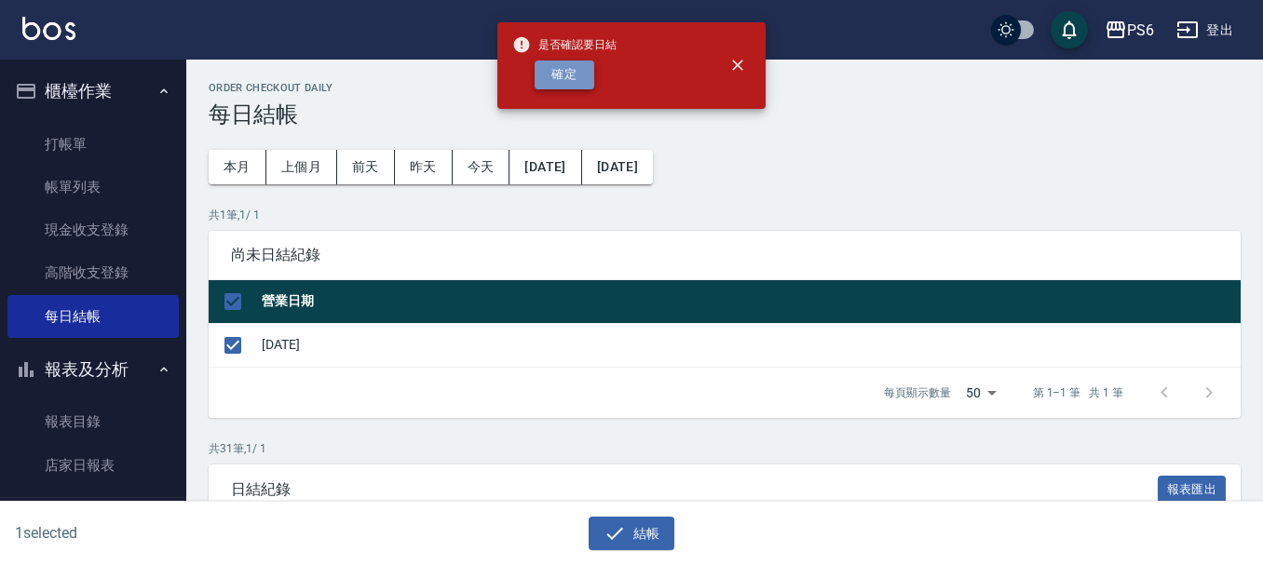
click at [559, 65] on button "確定" at bounding box center [565, 75] width 60 height 29
checkbox input "false"
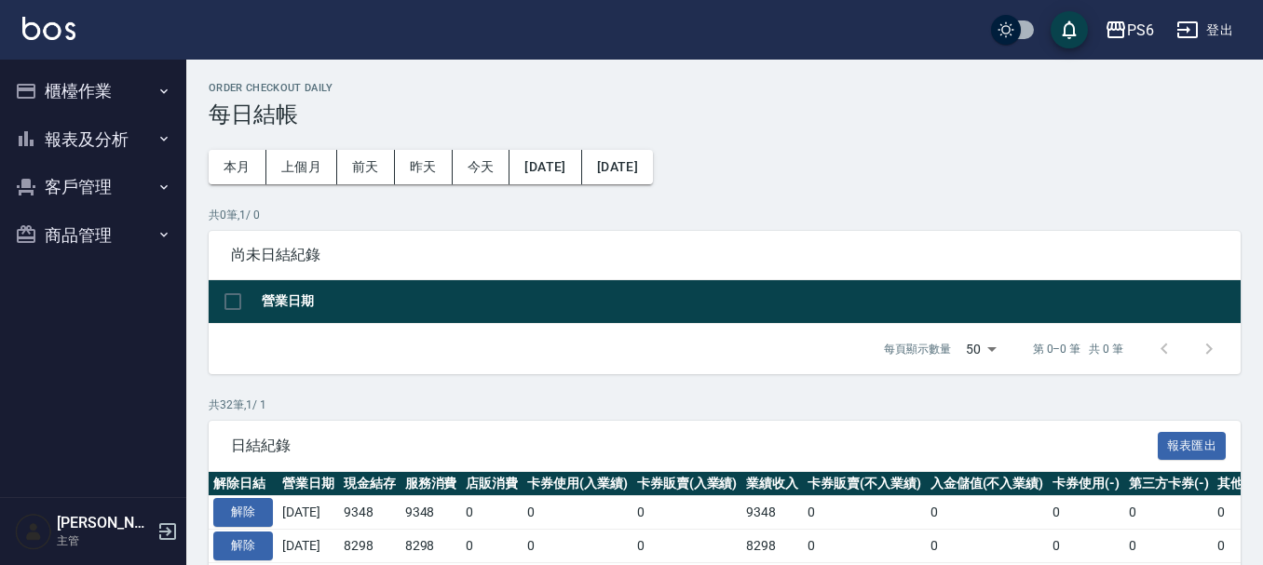
click at [108, 101] on button "櫃檯作業" at bounding box center [92, 91] width 171 height 48
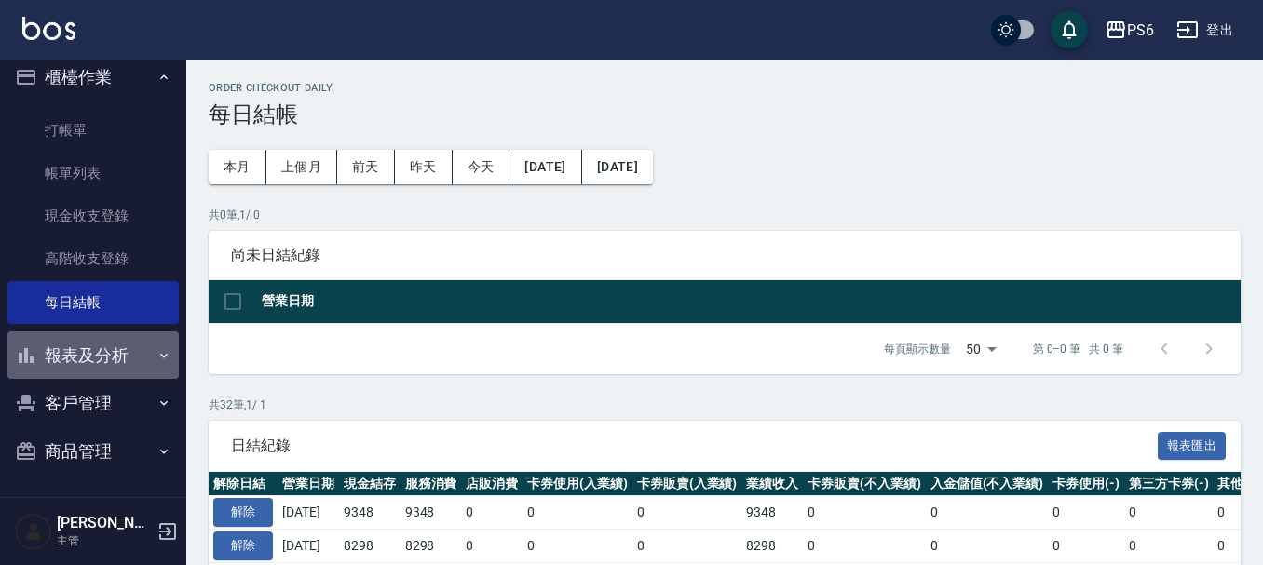
click at [120, 332] on button "報表及分析" at bounding box center [92, 356] width 171 height 48
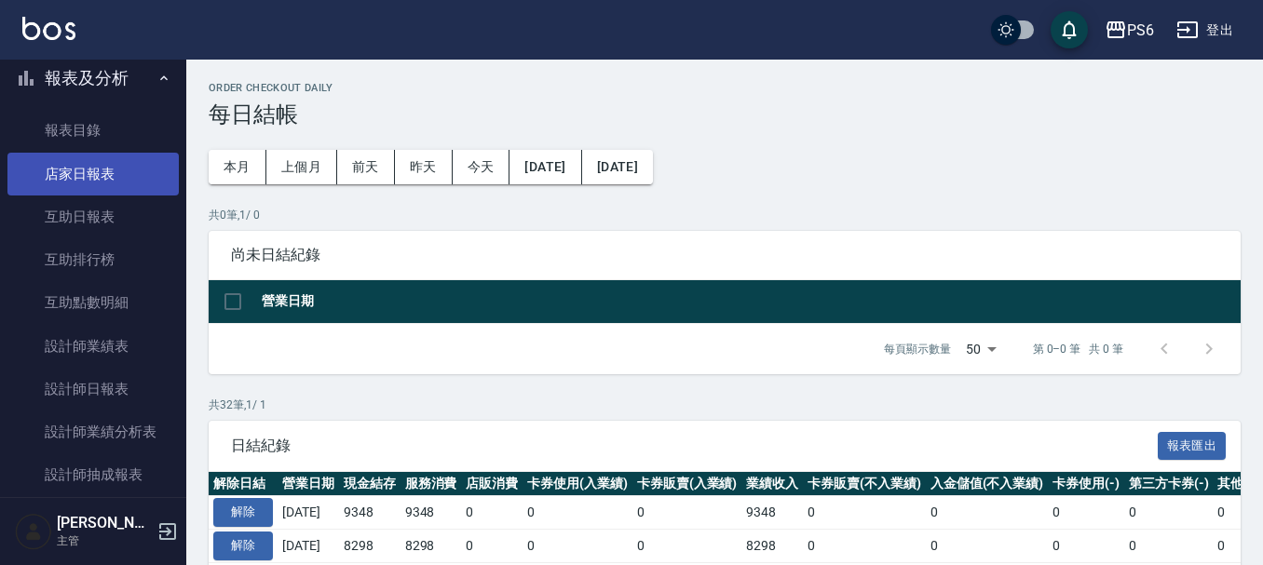
scroll to position [293, 0]
click at [95, 164] on link "店家日報表" at bounding box center [92, 172] width 171 height 43
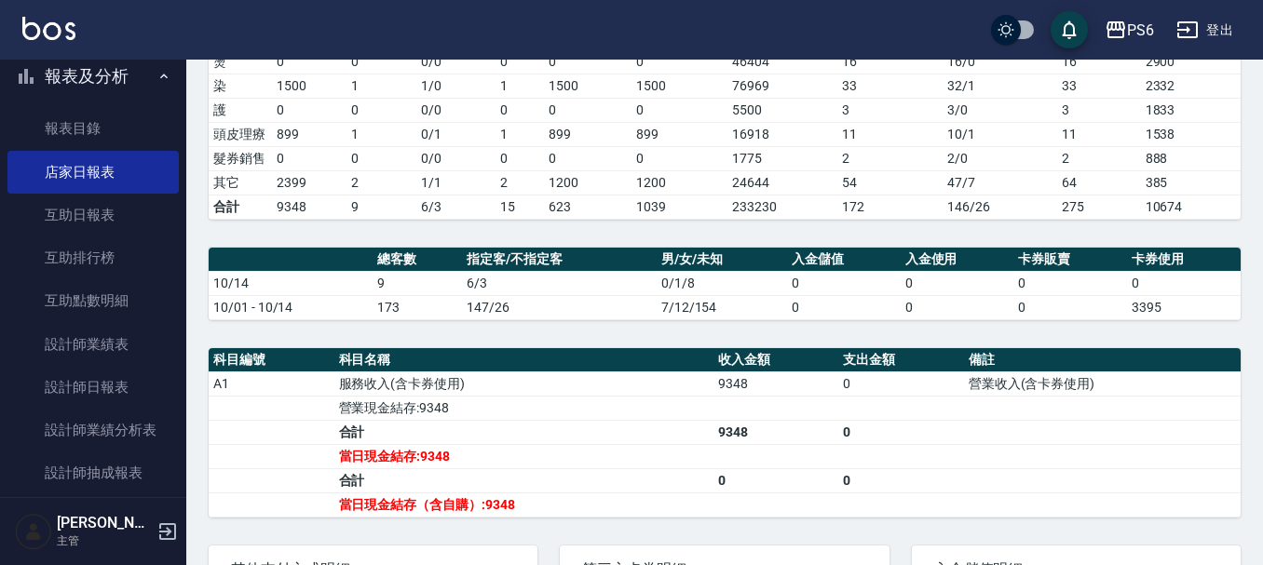
scroll to position [466, 0]
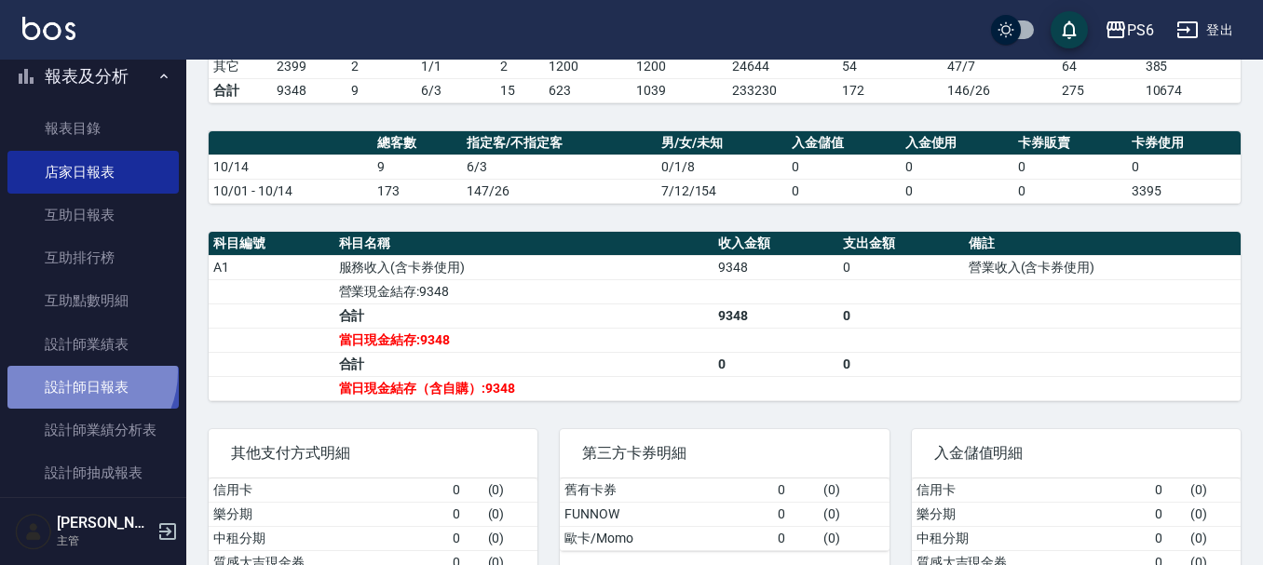
click at [77, 372] on link "設計師日報表" at bounding box center [92, 387] width 171 height 43
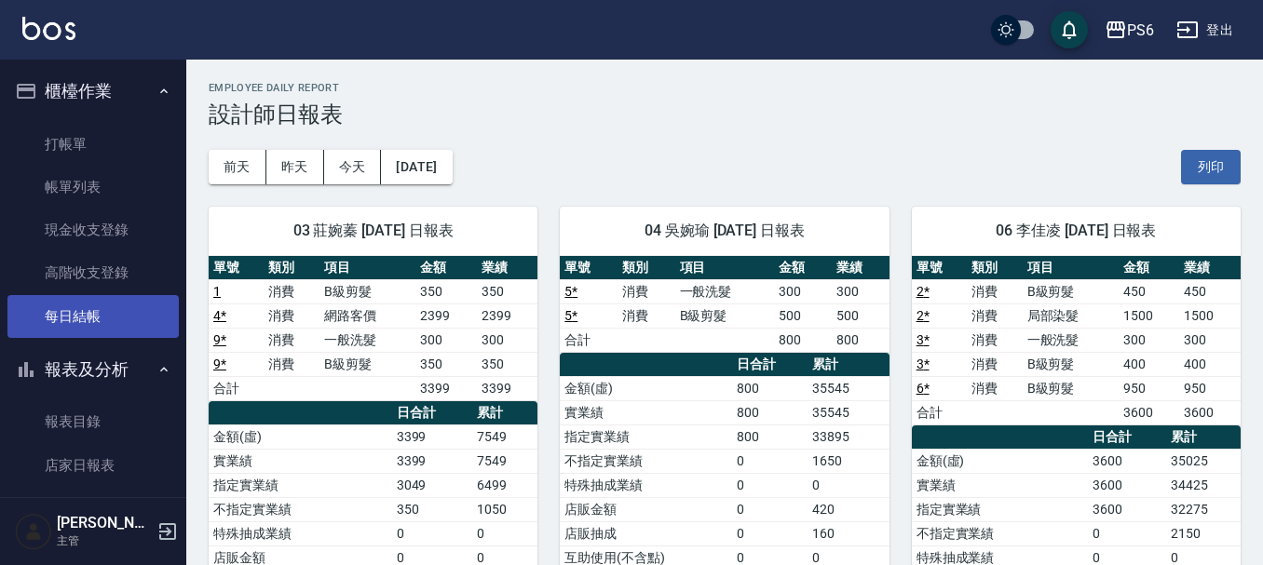
click at [88, 306] on link "每日結帳" at bounding box center [92, 316] width 171 height 43
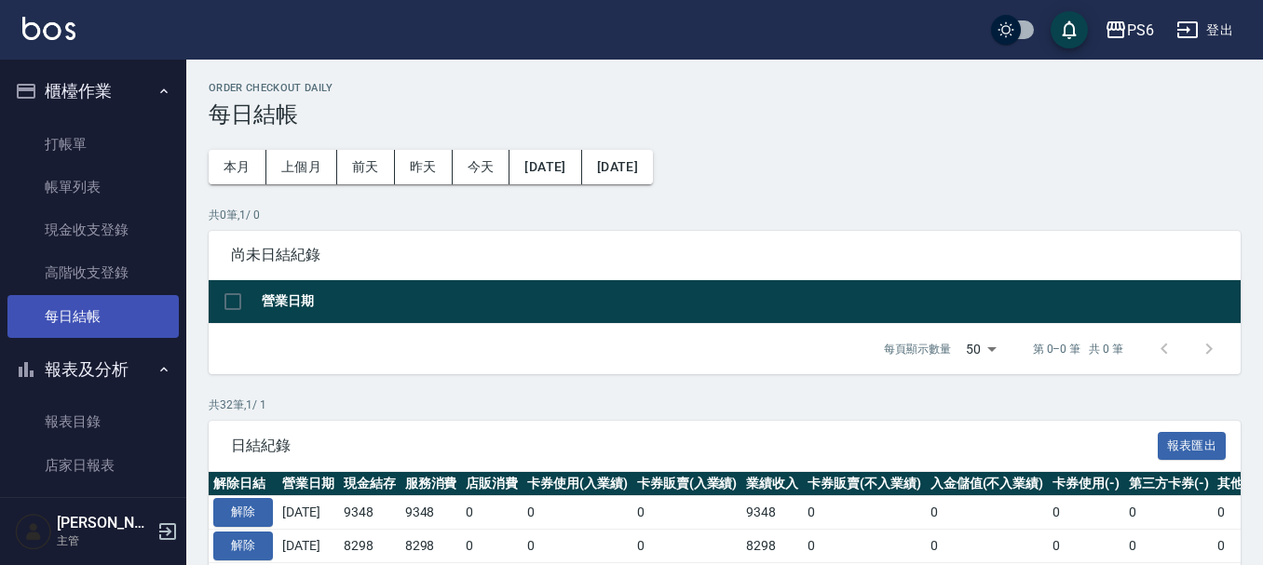
click at [86, 314] on link "每日結帳" at bounding box center [92, 316] width 171 height 43
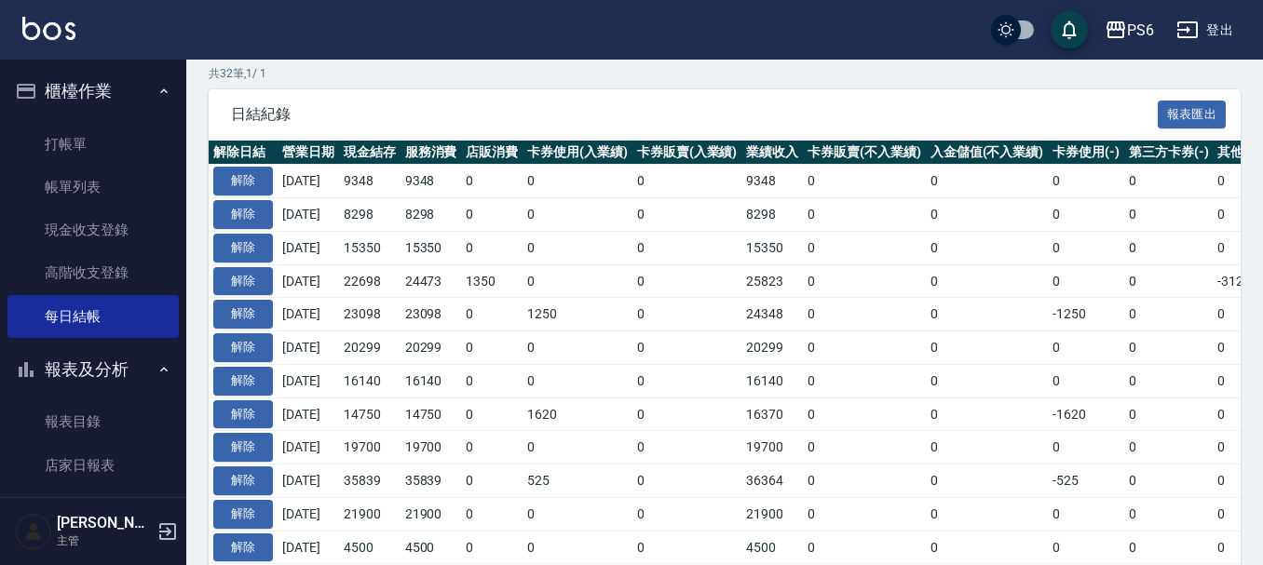
scroll to position [372, 0]
